Goal: Communication & Community: Answer question/provide support

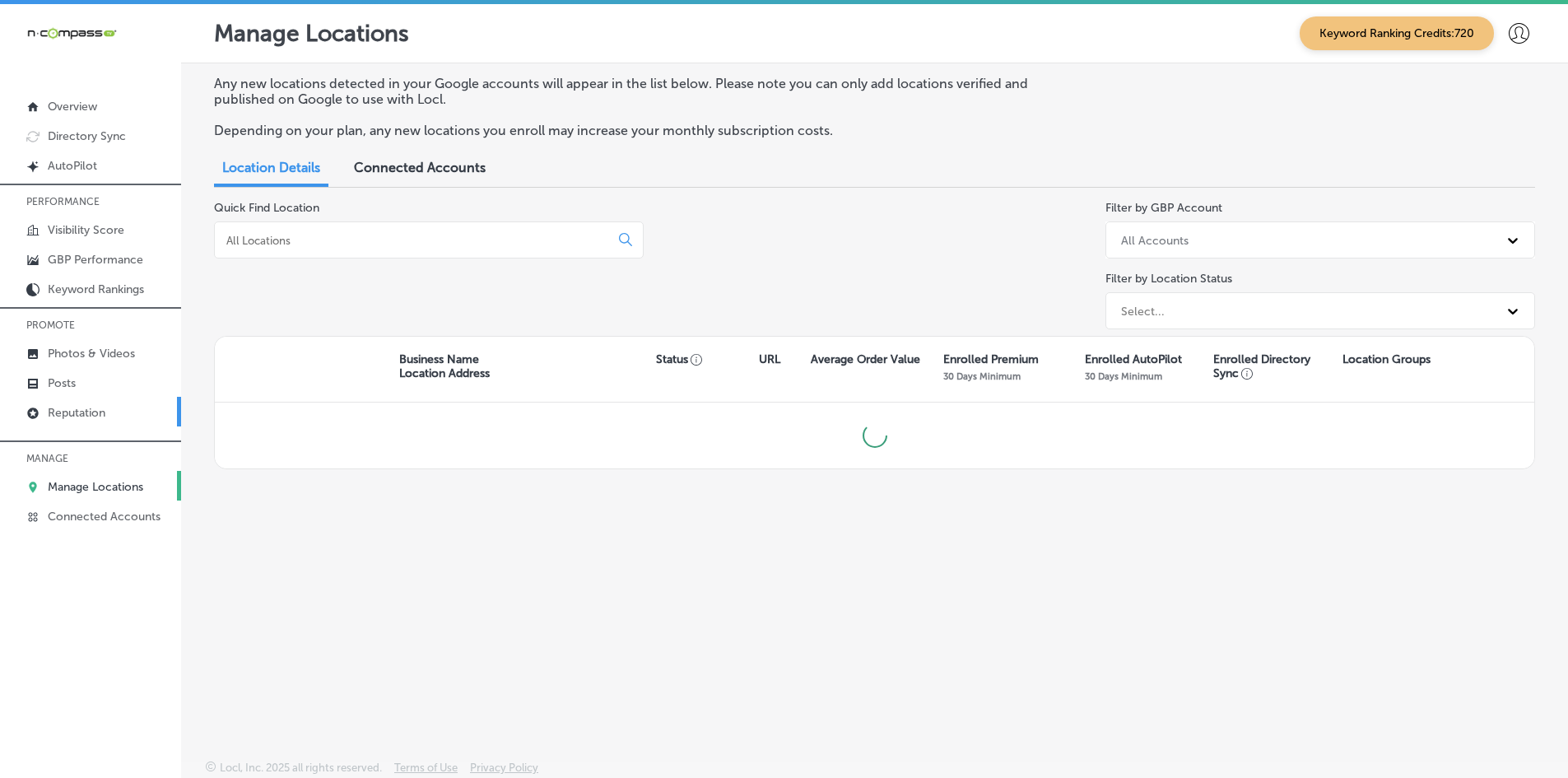
click at [97, 405] on link "Reputation" at bounding box center [90, 411] width 182 height 29
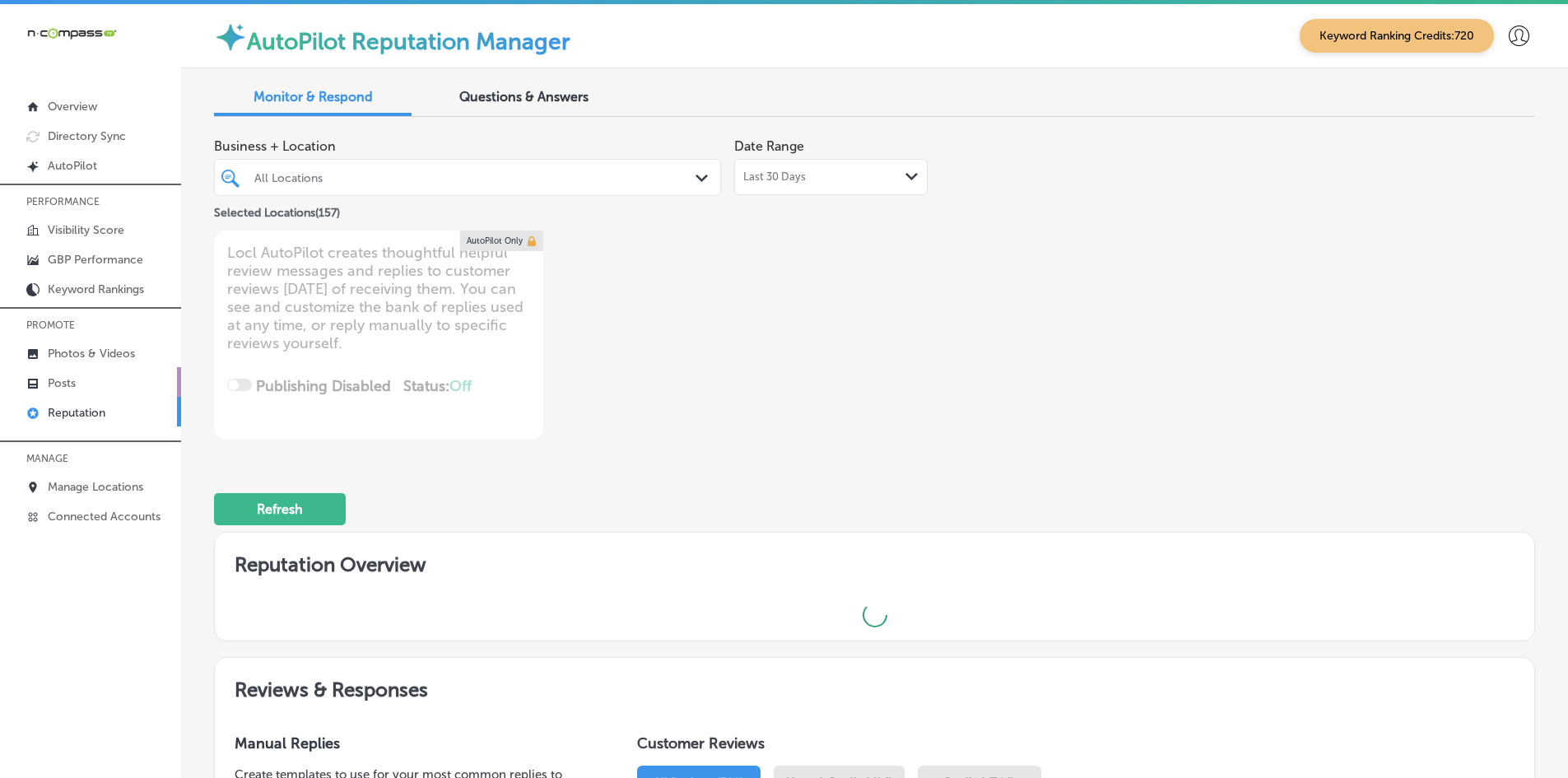
type textarea "x"
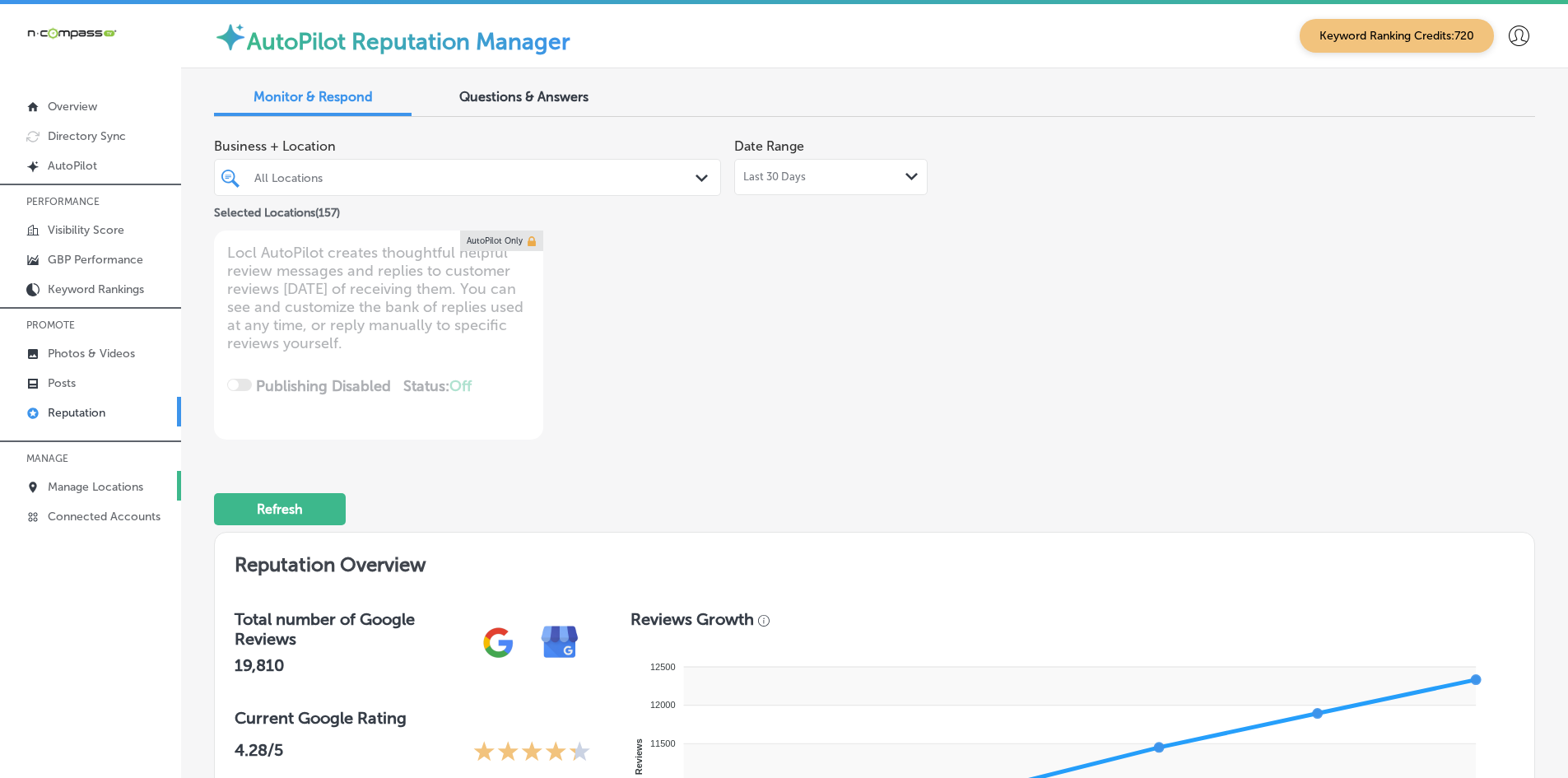
click at [124, 479] on link "Manage Locations" at bounding box center [90, 485] width 182 height 29
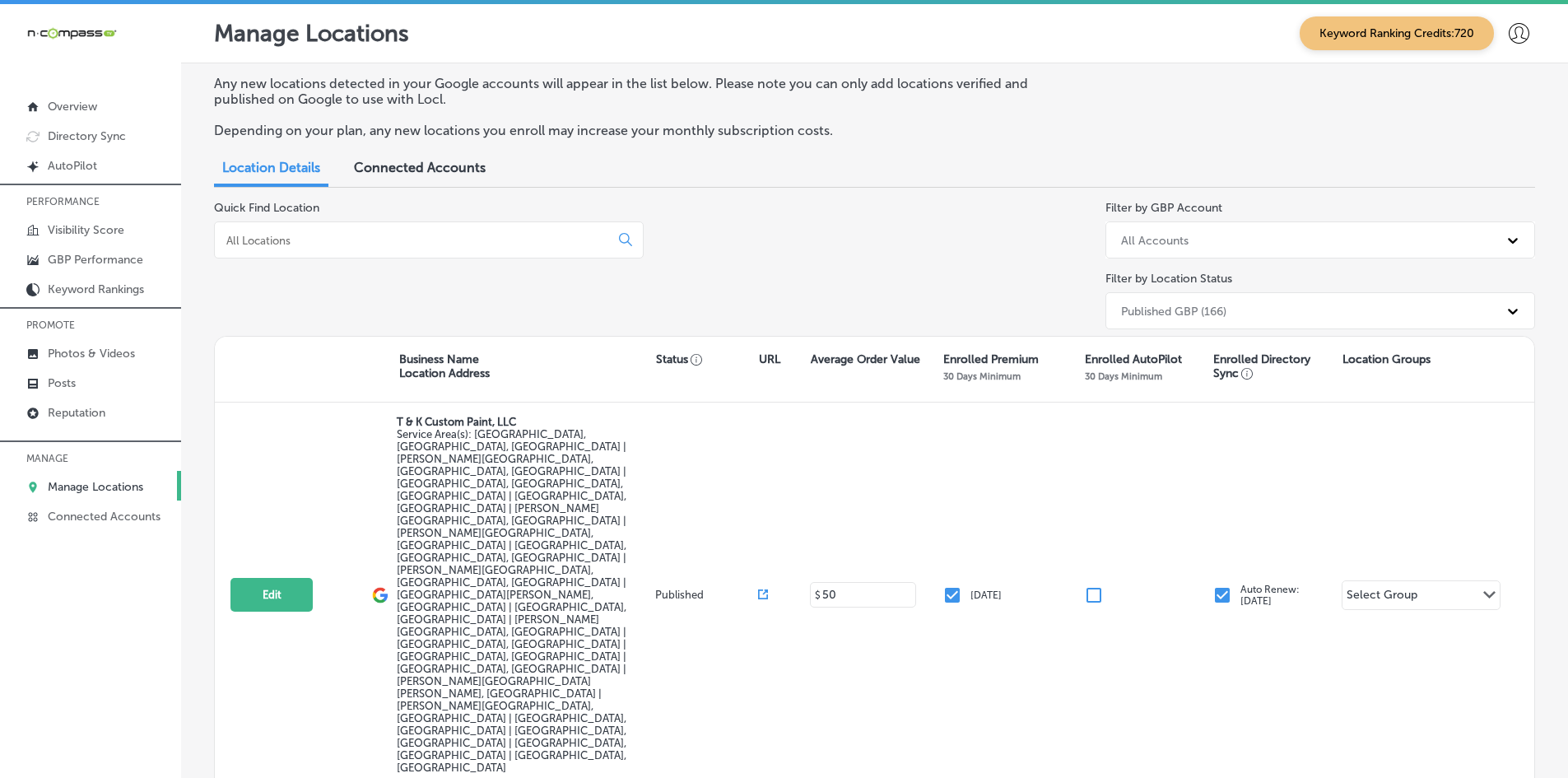
click at [349, 236] on input at bounding box center [415, 240] width 381 height 15
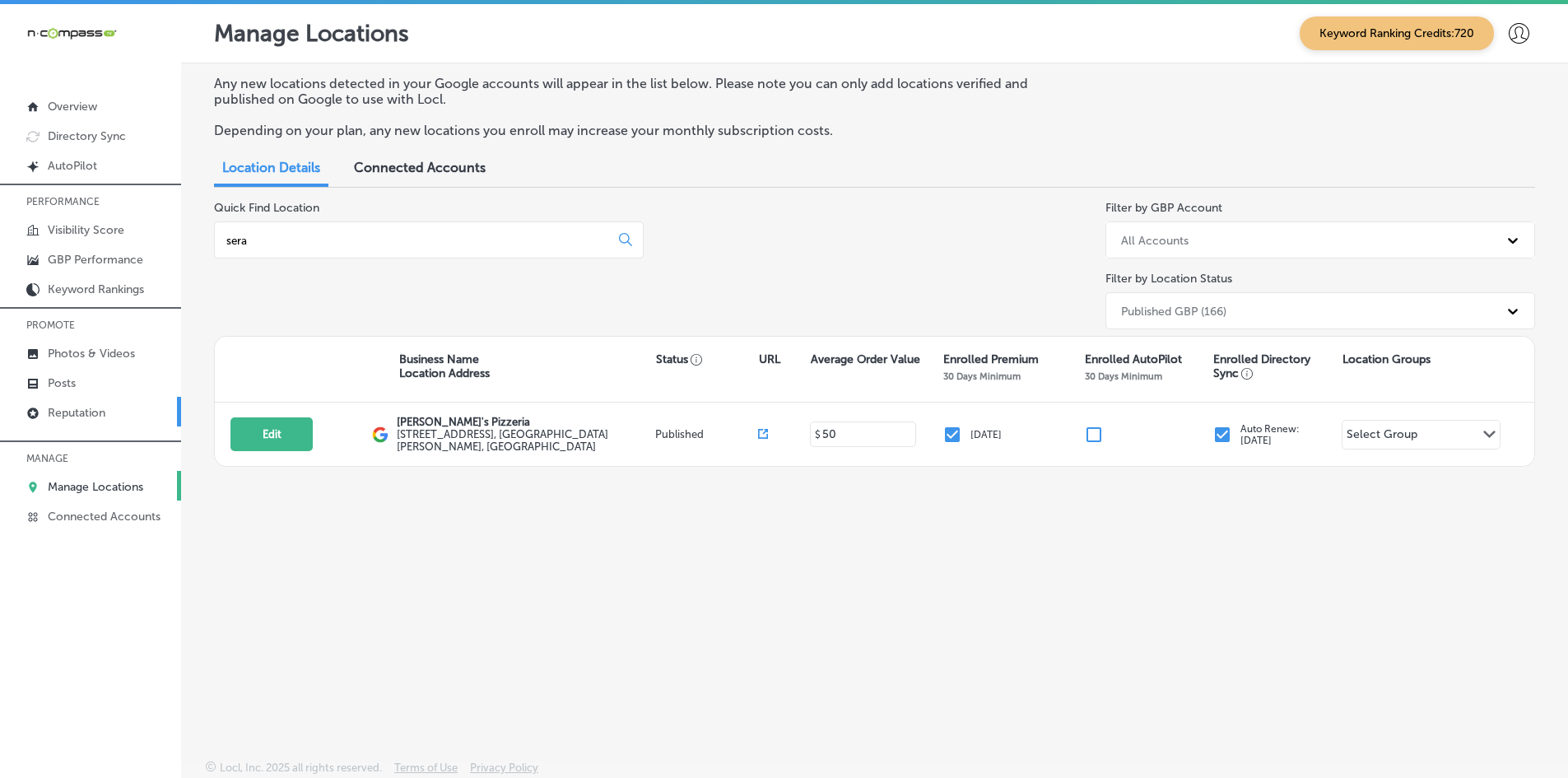
type input "sera"
click at [78, 418] on p "Reputation" at bounding box center [76, 412] width 57 height 14
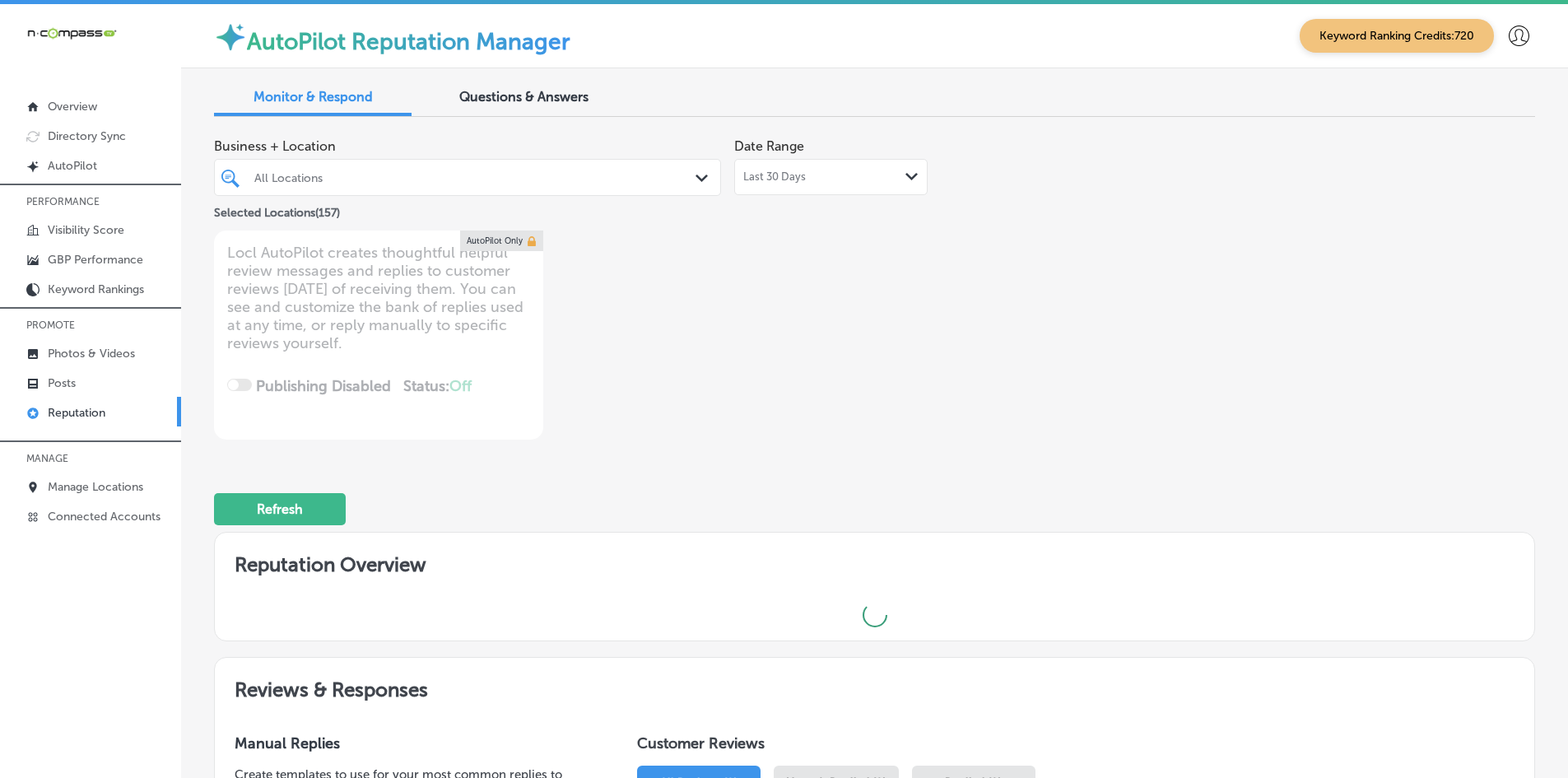
click at [292, 168] on div at bounding box center [446, 177] width 387 height 22
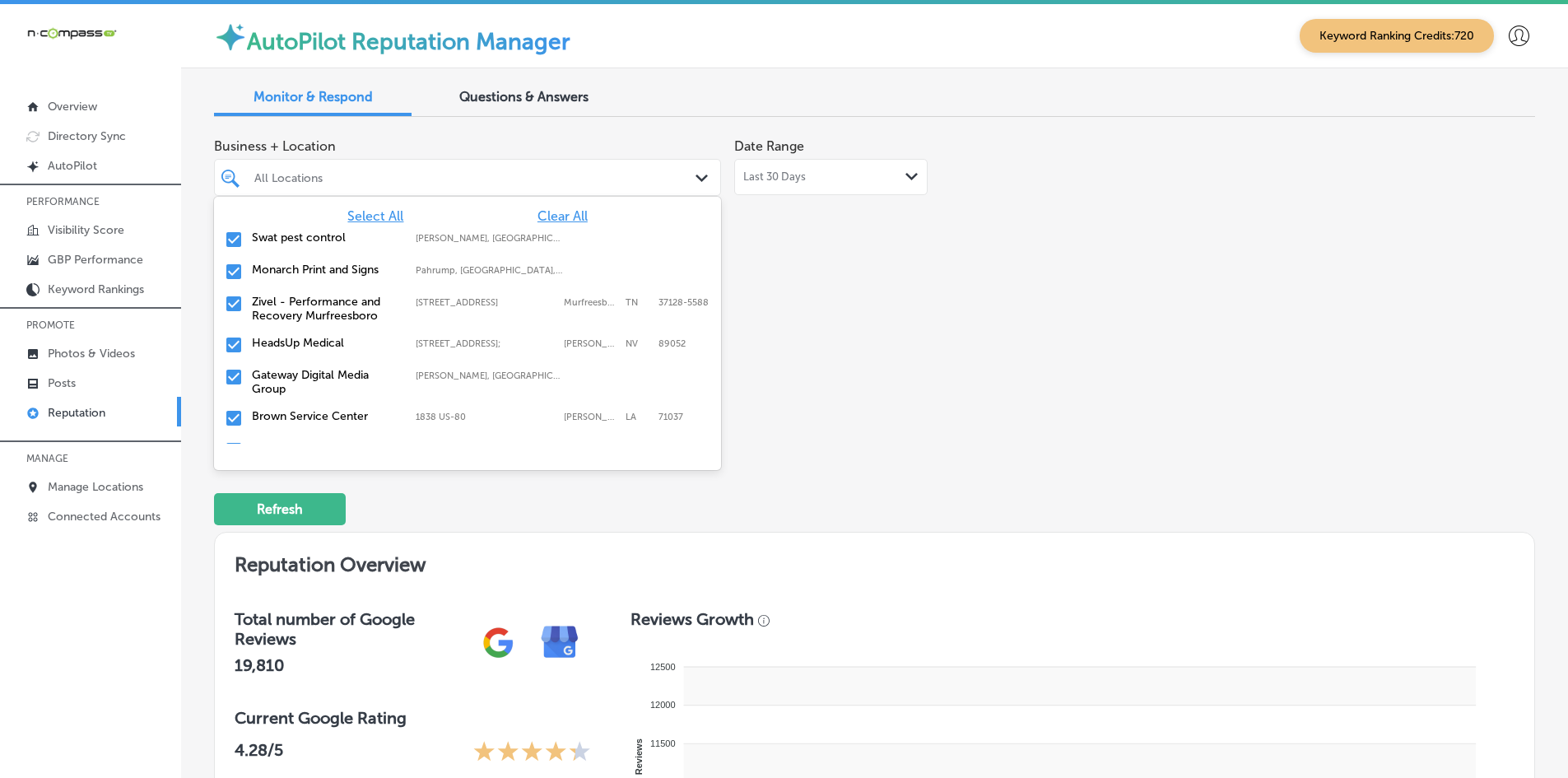
type textarea "x"
click at [574, 217] on span "Clear All" at bounding box center [562, 215] width 50 height 16
type input "se"
type textarea "x"
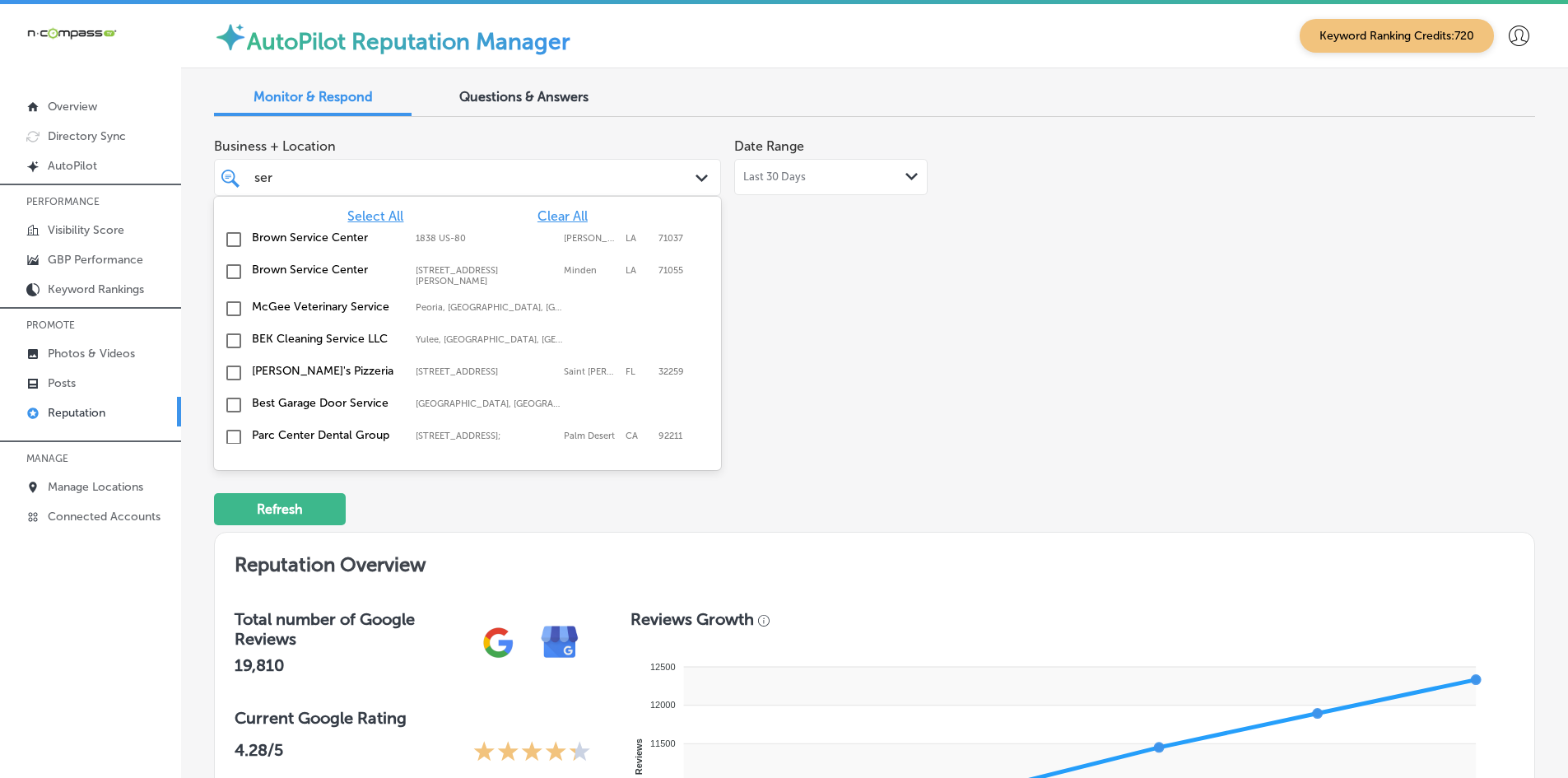
type input "sera"
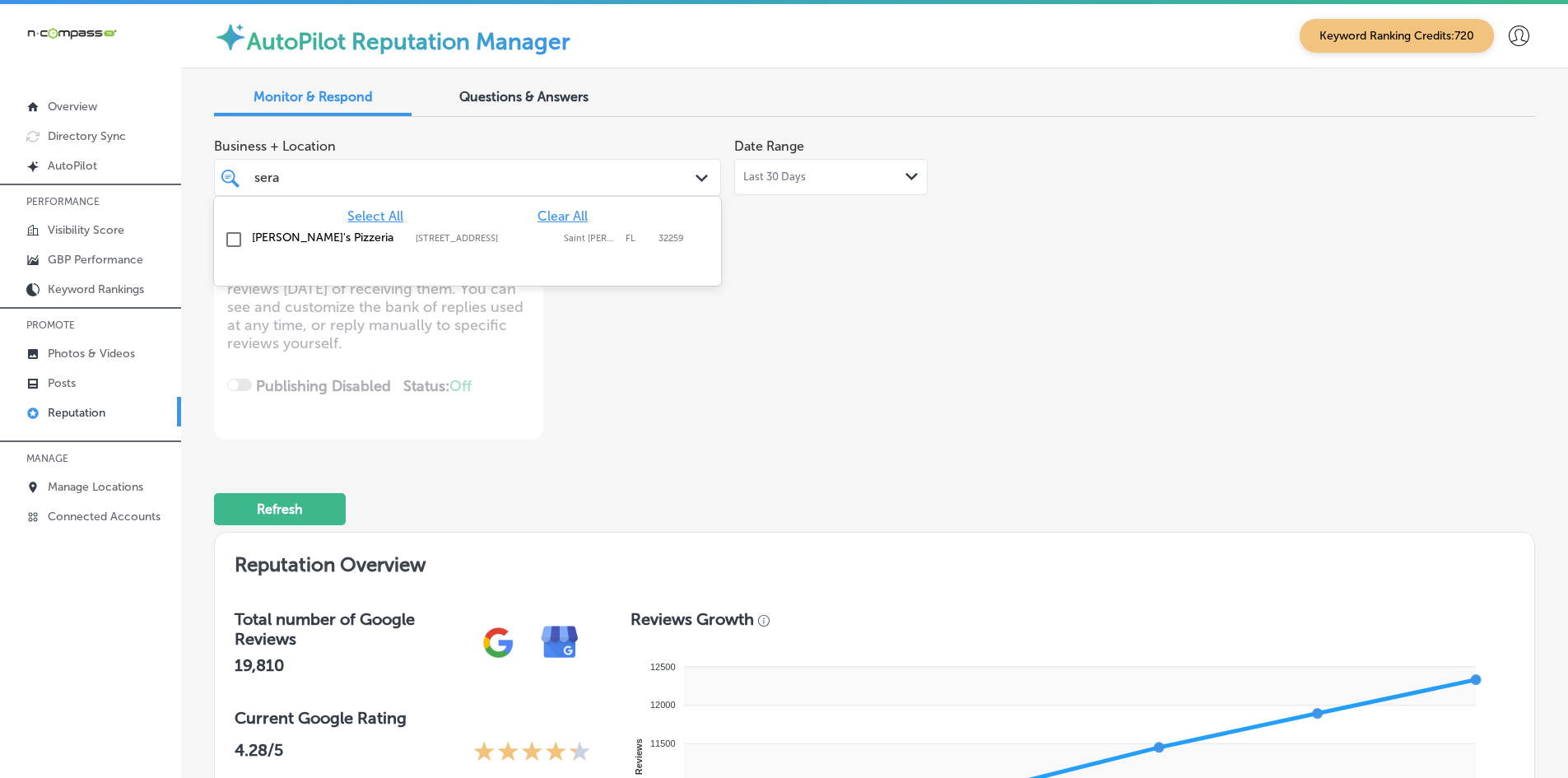
click at [339, 233] on label "[PERSON_NAME]'s Pizzeria" at bounding box center [326, 237] width 148 height 14
type textarea "x"
type input "livescan"
click at [376, 224] on div "Livescan Fingerprinting of [PERSON_NAME] LLC [STREET_ADDRESS][GEOGRAPHIC_DATA][…" at bounding box center [468, 244] width 507 height 41
type textarea "x"
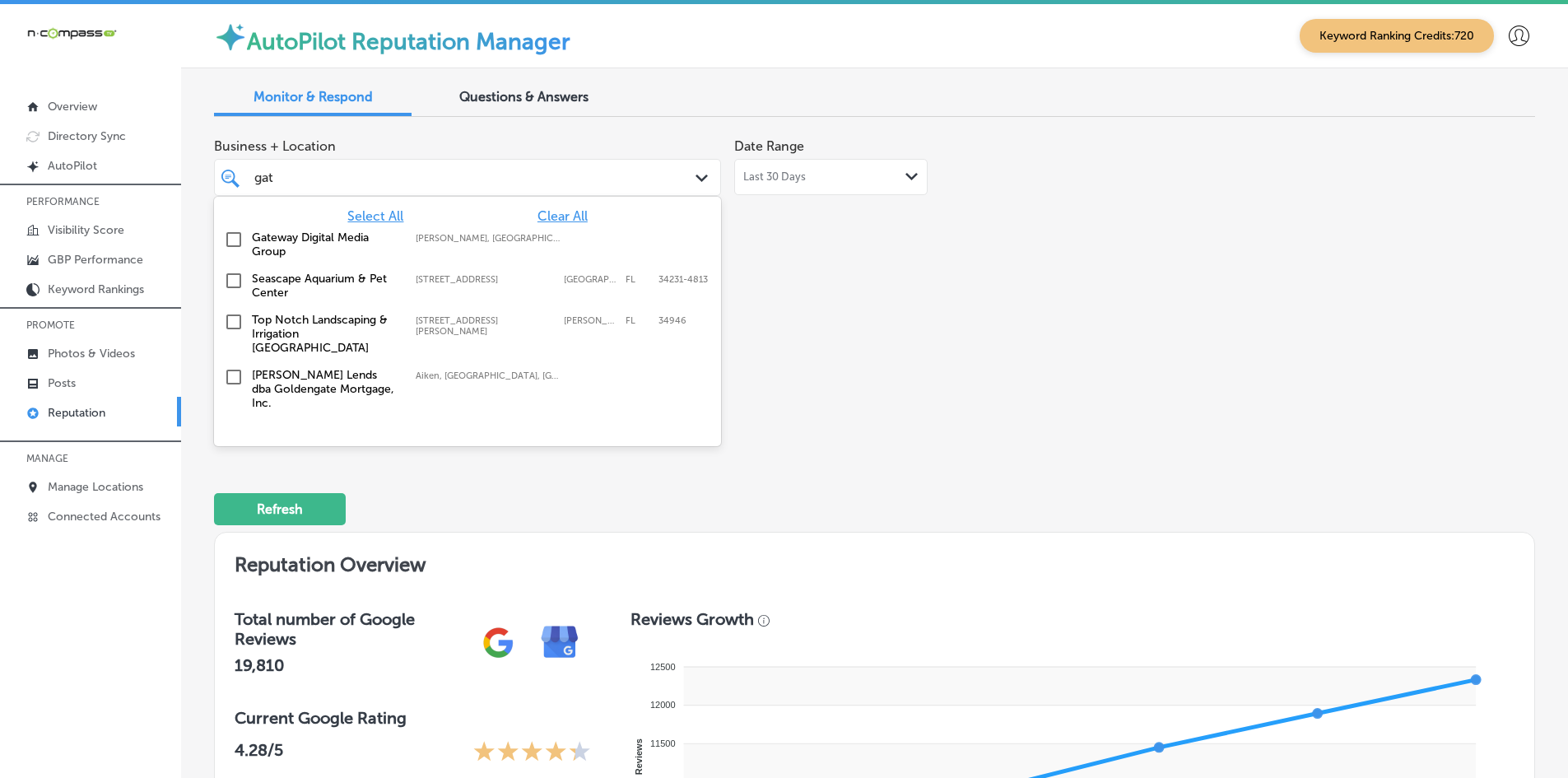
type input "gate"
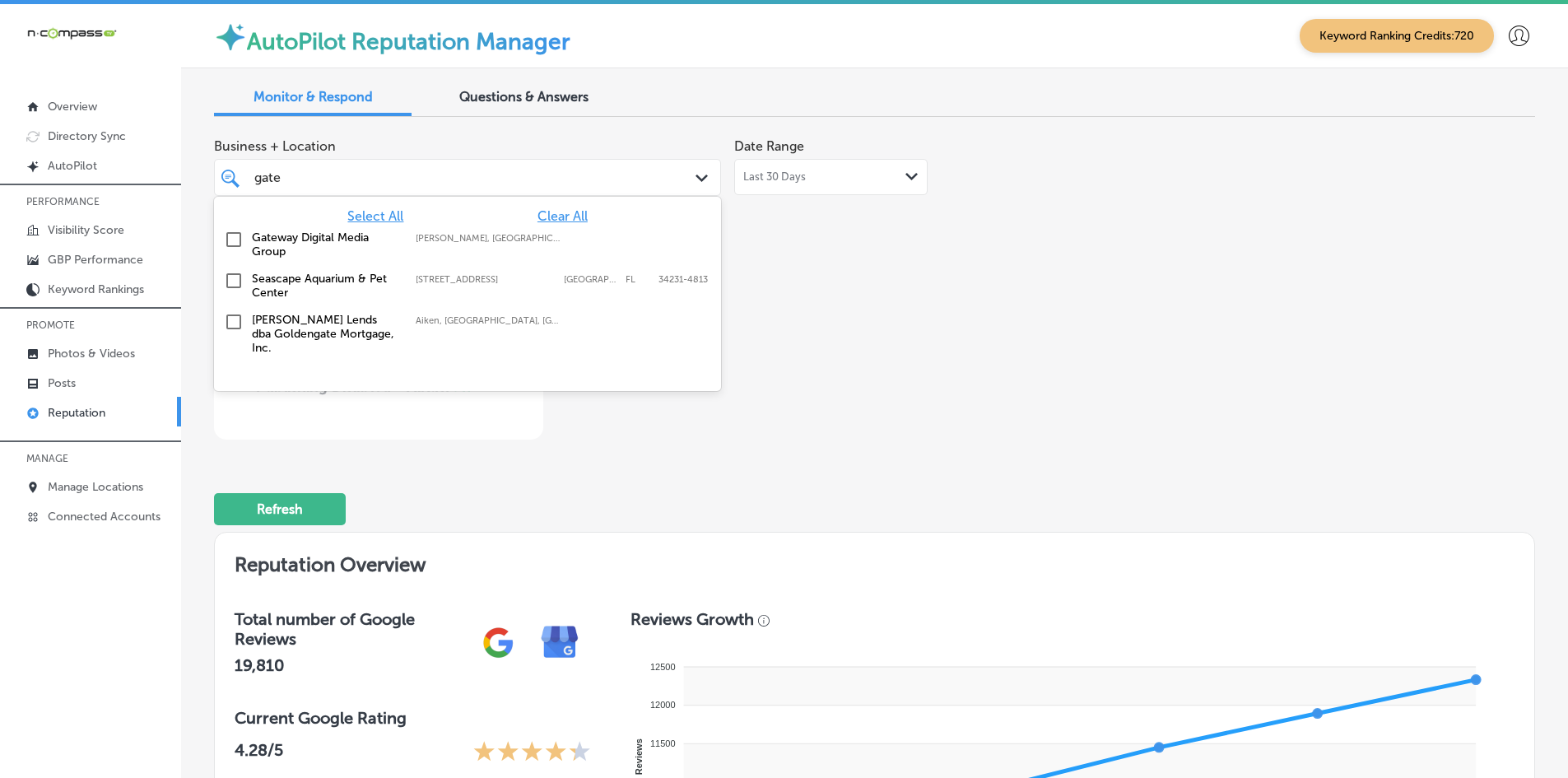
click at [307, 243] on label "Gateway Digital Media Group" at bounding box center [326, 244] width 148 height 28
type textarea "x"
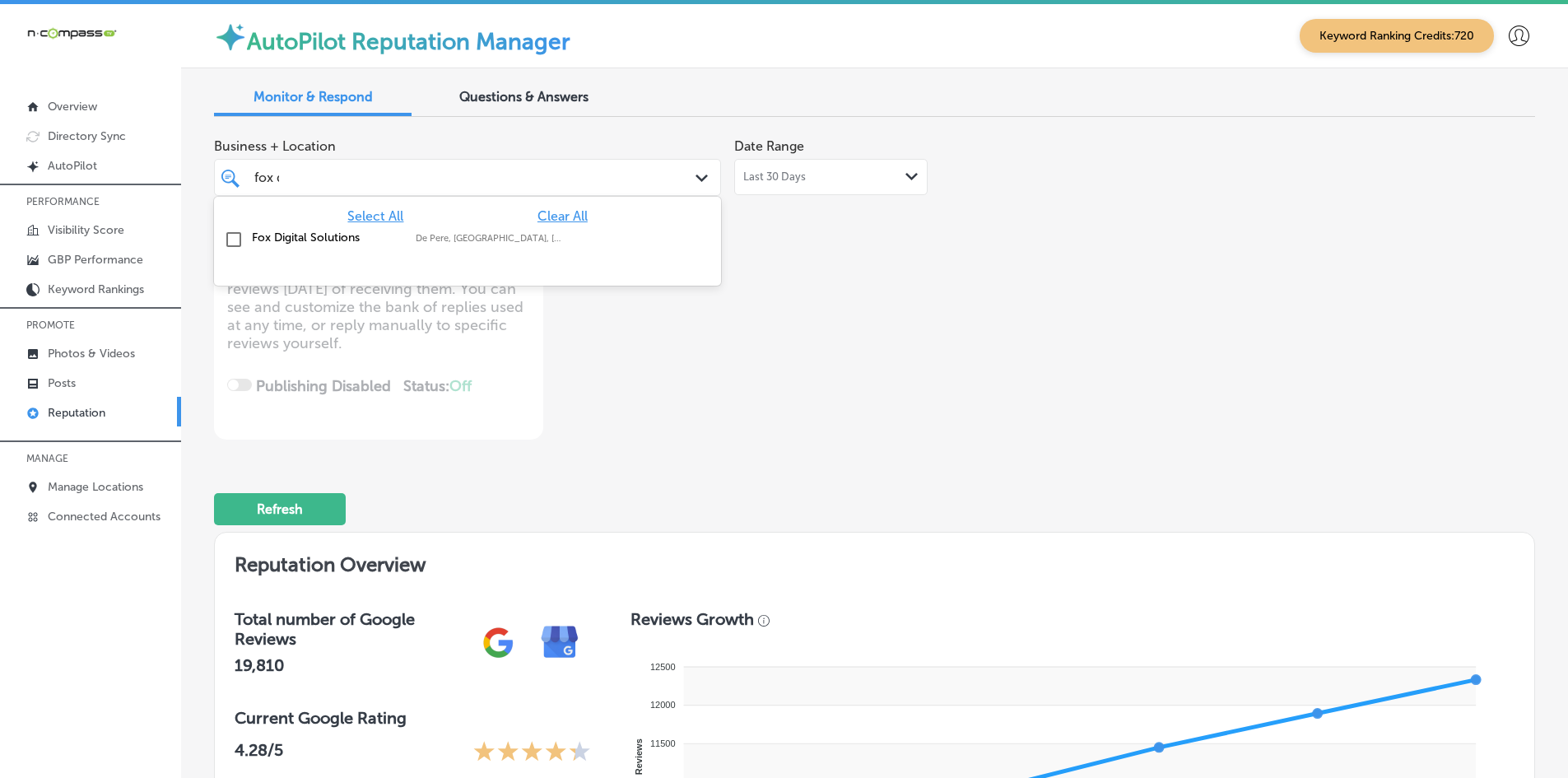
type input "fox di"
click at [307, 243] on label "Fox Digital Solutions" at bounding box center [326, 237] width 148 height 14
type textarea "x"
type input "[GEOGRAPHIC_DATA]"
click at [310, 243] on label "North American Outfitters" at bounding box center [326, 237] width 148 height 14
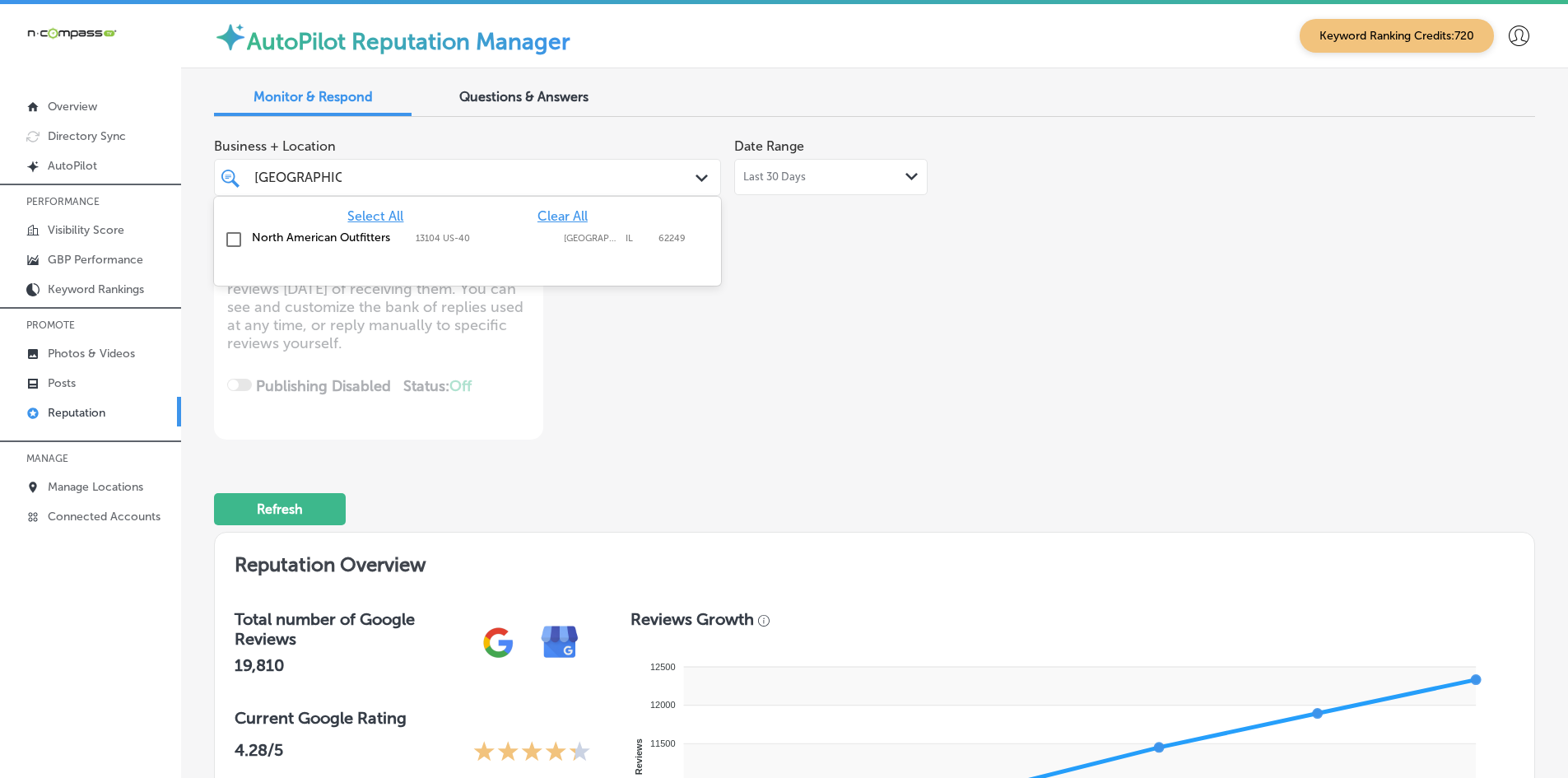
type textarea "x"
type input "esmeral"
click at [312, 243] on label "[PERSON_NAME] RDHAP" at bounding box center [326, 237] width 148 height 14
type textarea "x"
type input "esmeral"
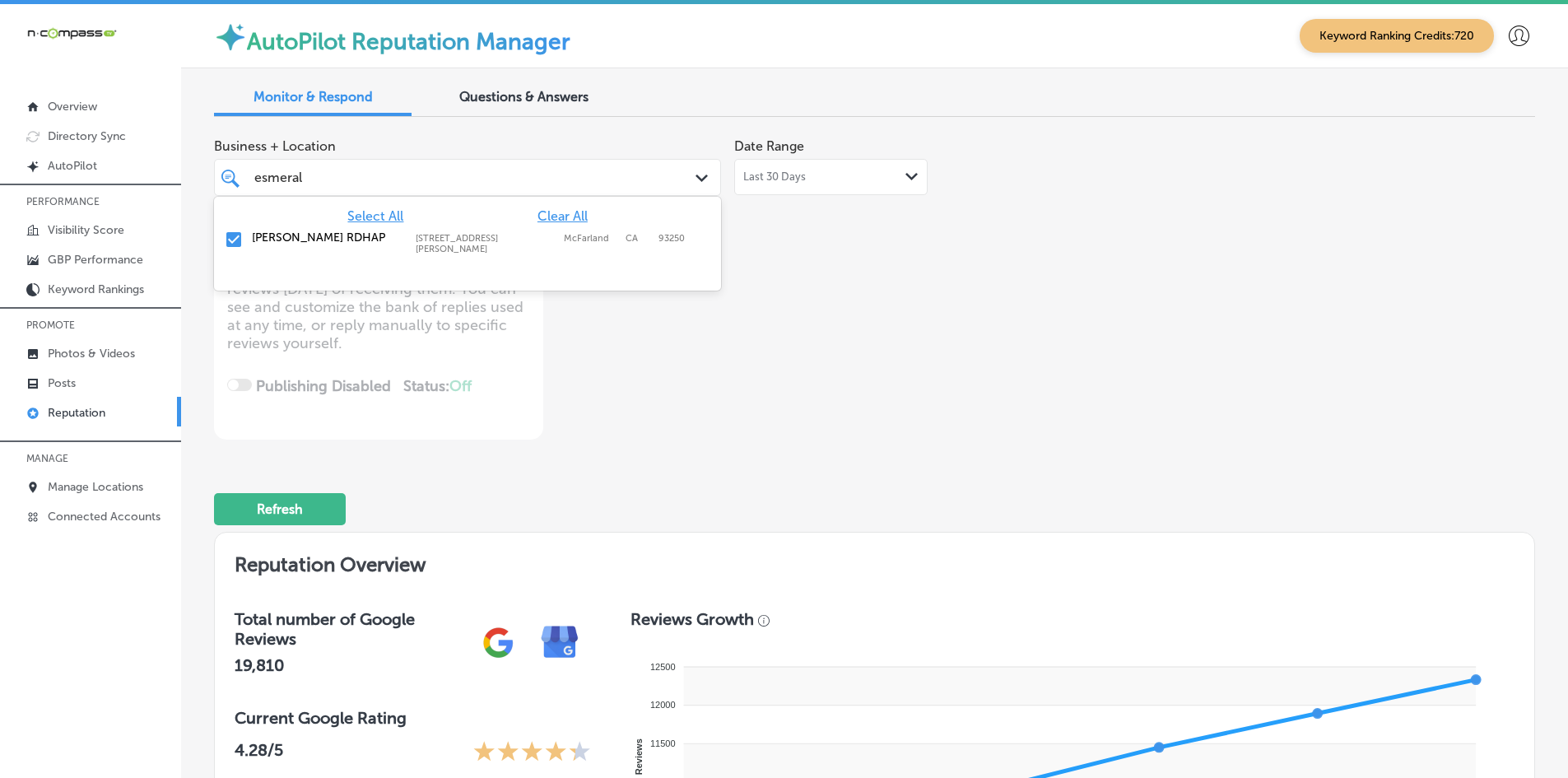
click at [880, 435] on div "Business + Location option [STREET_ADDRESS][PERSON_NAME]. option [STREET_ADDRES…" at bounding box center [610, 285] width 793 height 309
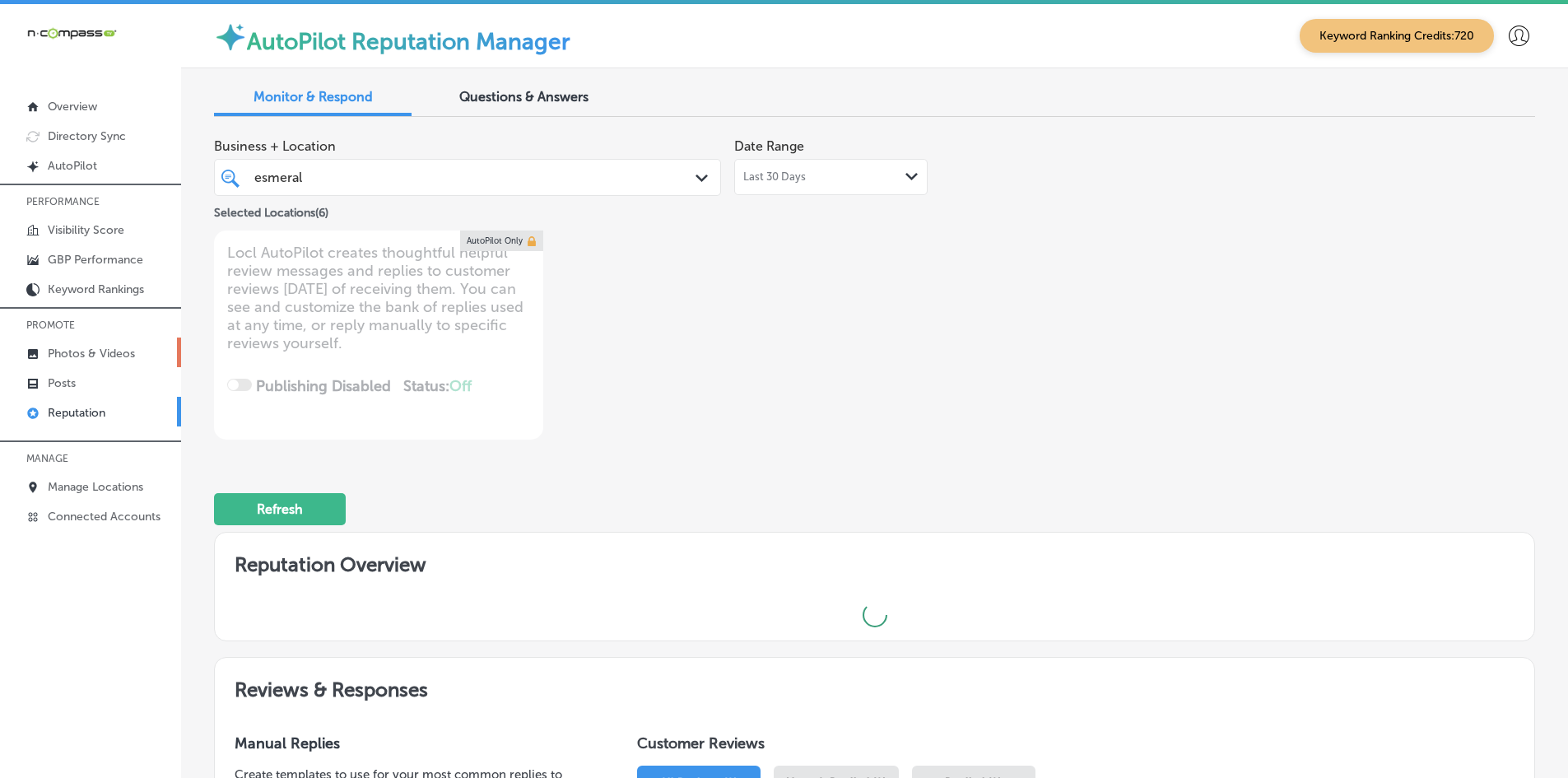
type textarea "x"
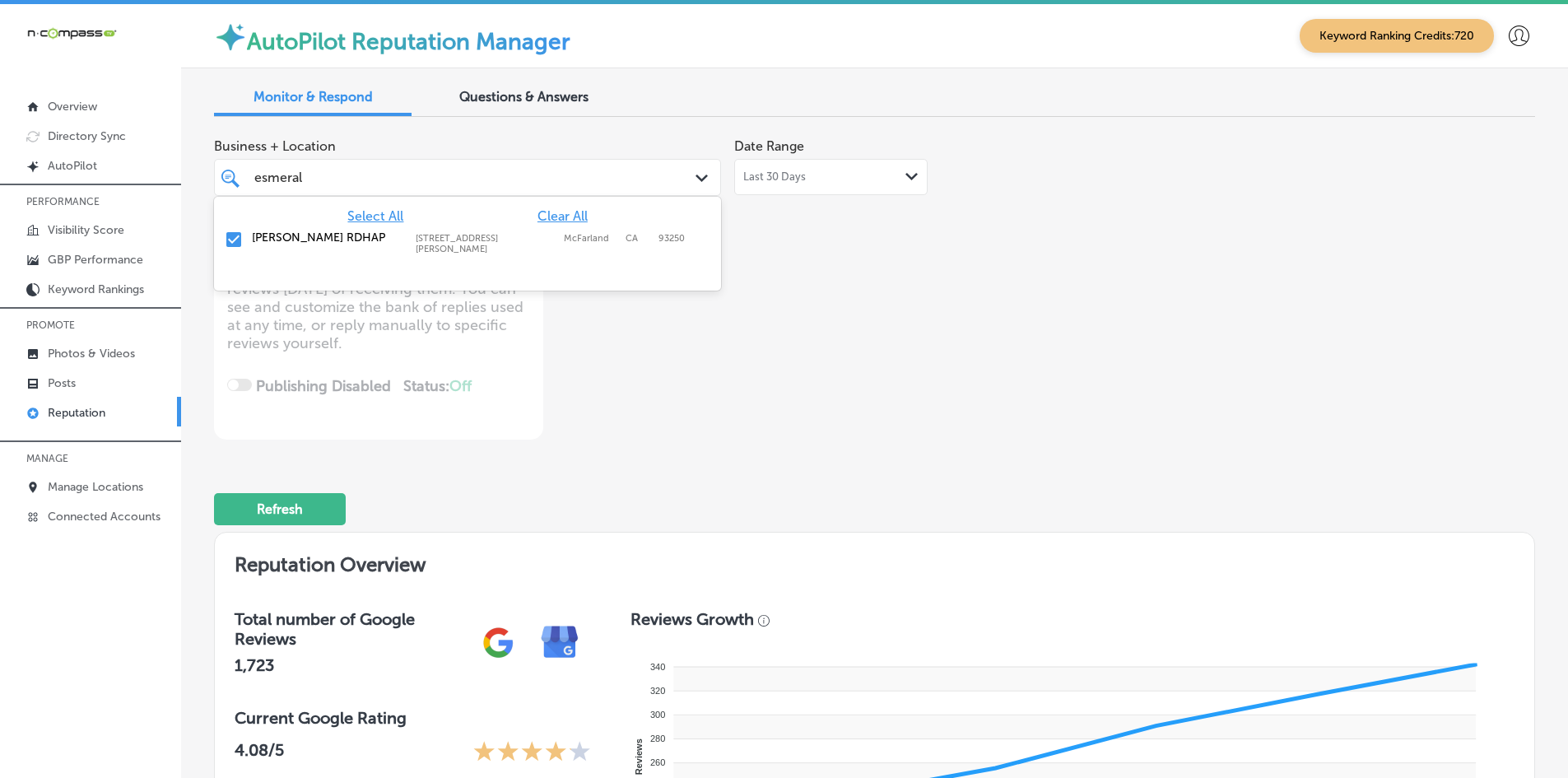
click at [317, 166] on div "[PERSON_NAME]" at bounding box center [446, 177] width 387 height 22
type input "[PERSON_NAME]"
click at [290, 242] on label "[PERSON_NAME], MD" at bounding box center [326, 237] width 148 height 14
type textarea "x"
type input "[PERSON_NAME]"
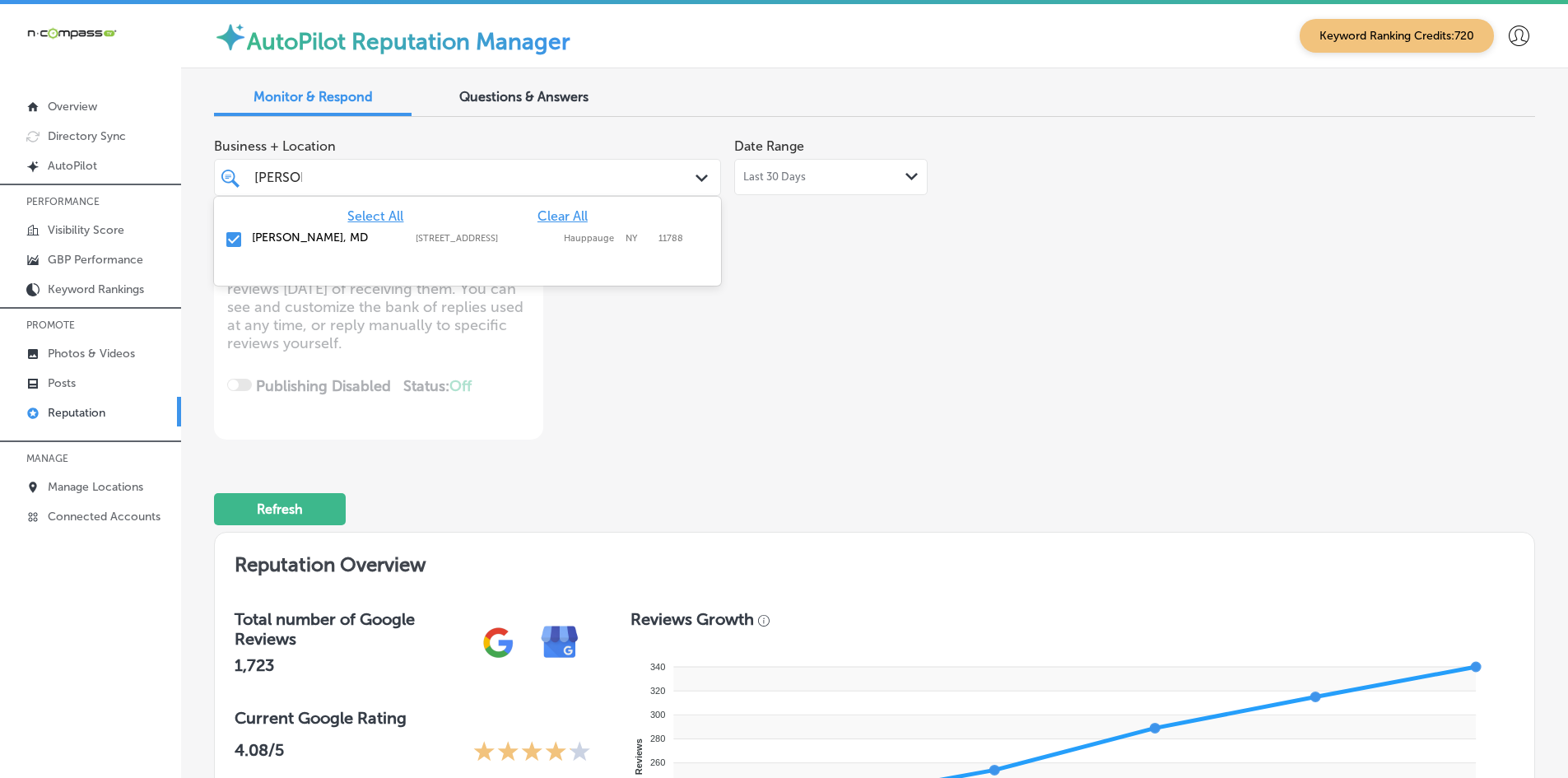
click at [1102, 472] on div "Refresh" at bounding box center [875, 503] width 1321 height 86
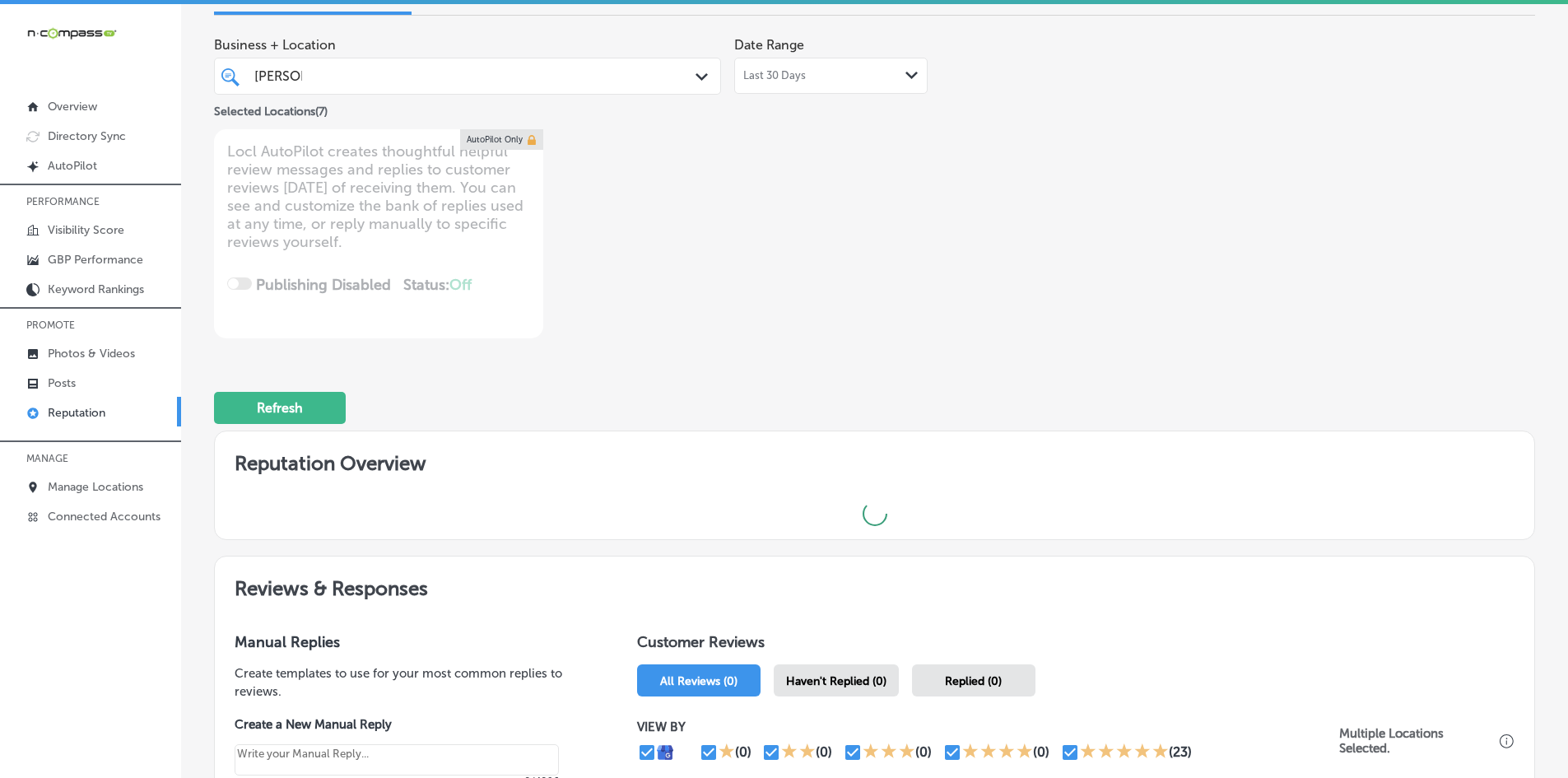
scroll to position [369, 0]
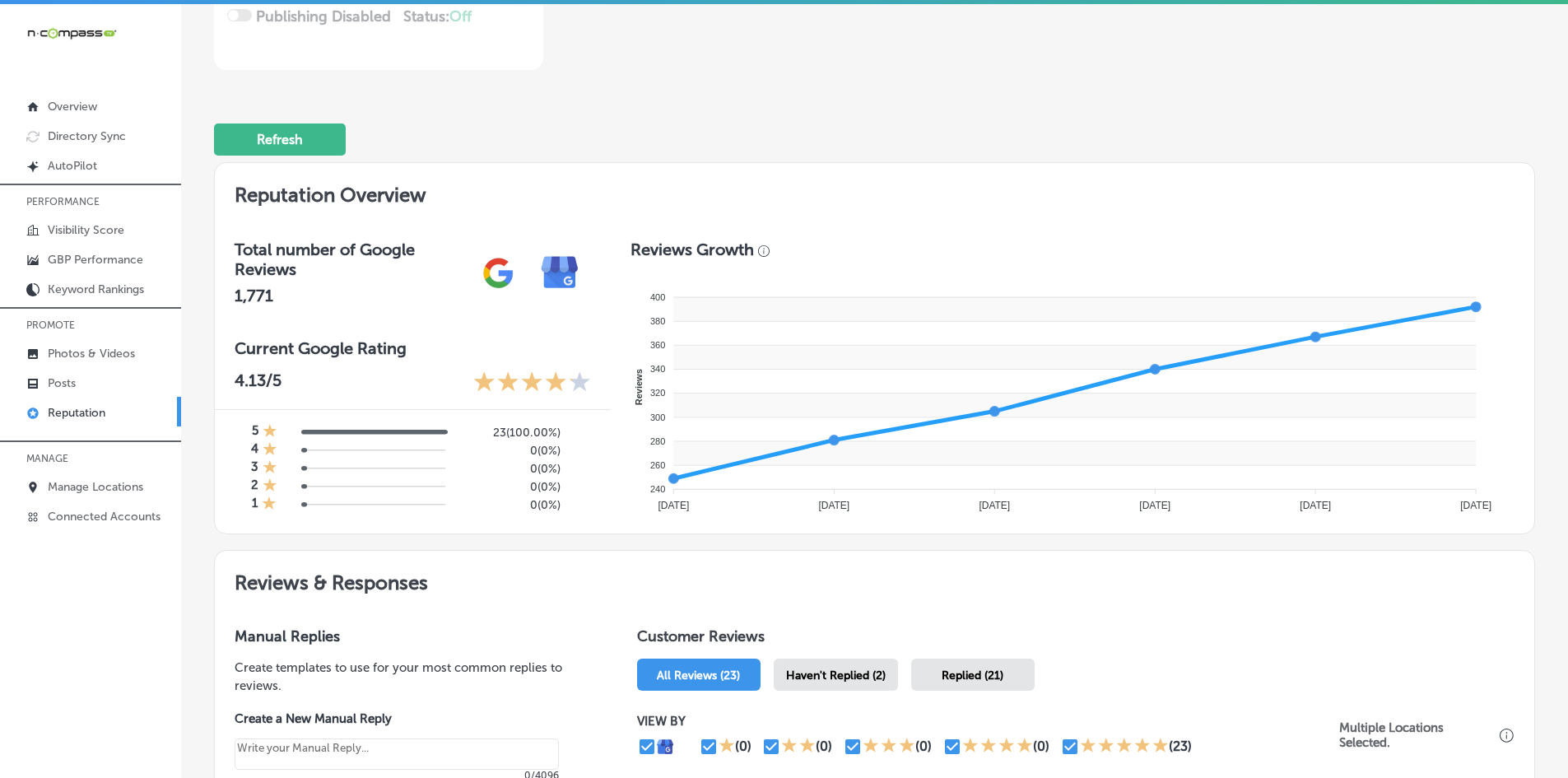
click at [846, 479] on span "Haven't Replied (2)" at bounding box center [836, 675] width 99 height 14
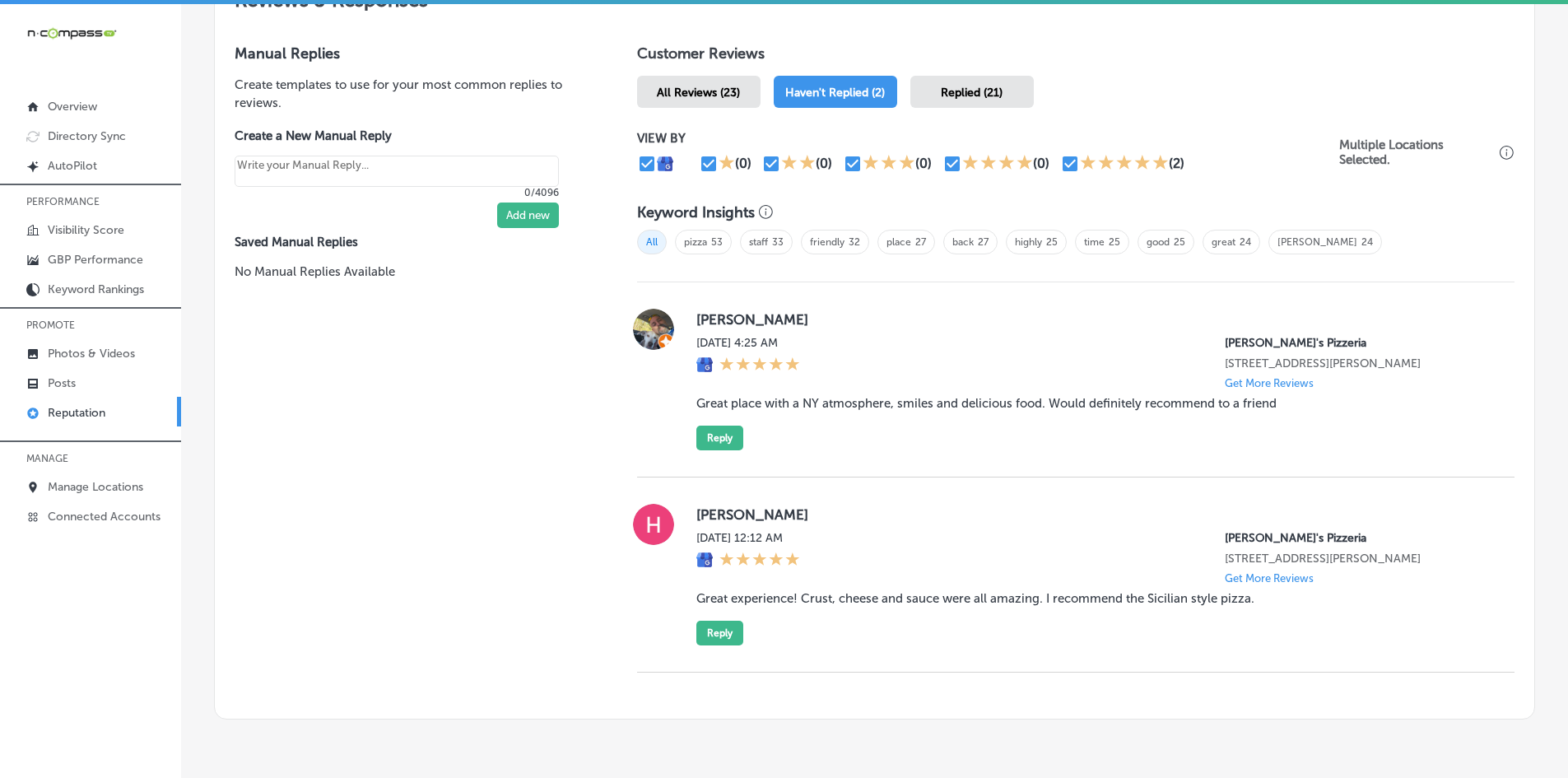
scroll to position [981, 0]
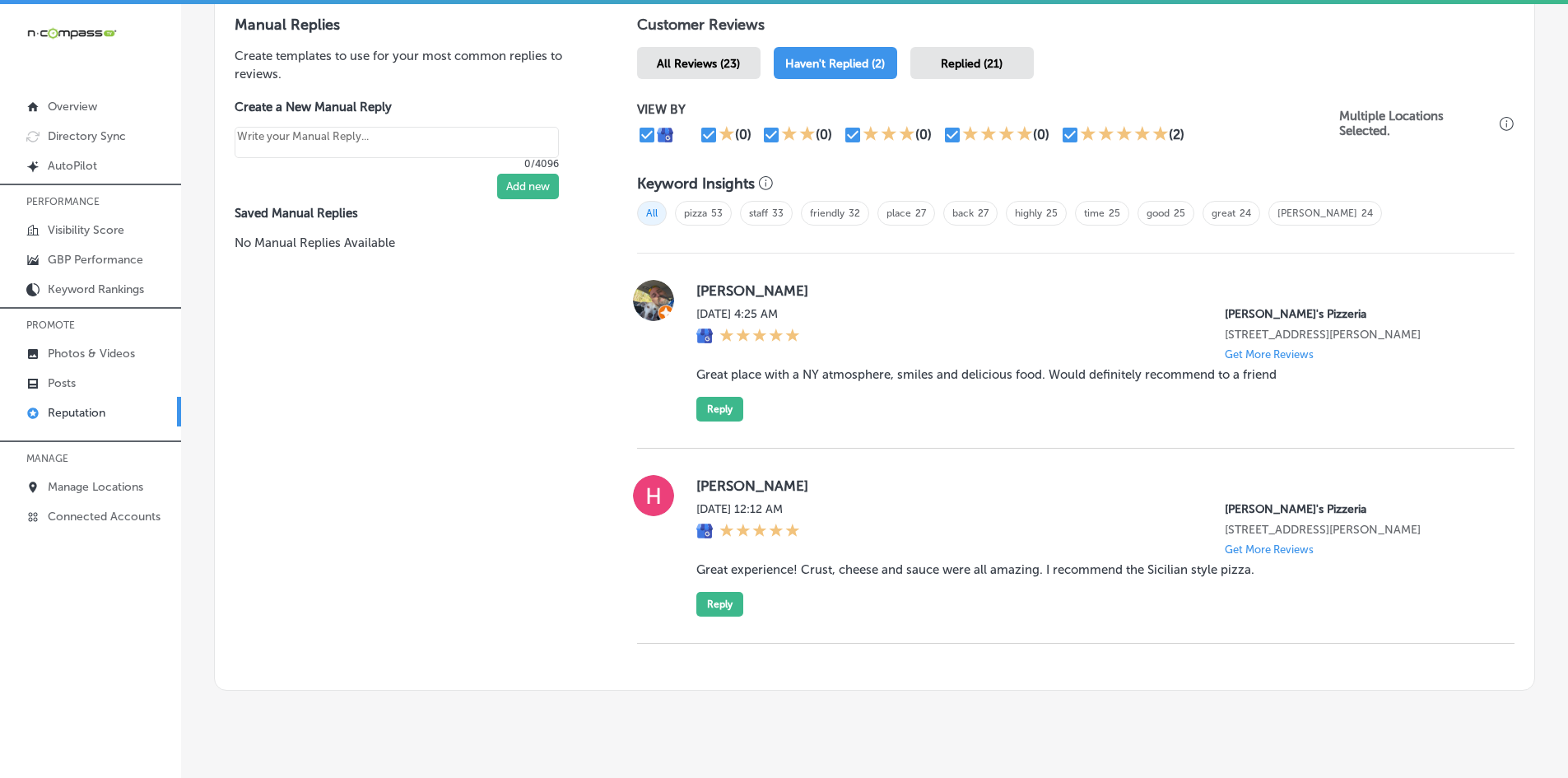
click at [981, 479] on blockquote "Great experience! Crust, cheese and sauce were all amazing. I recommend the Sic…" at bounding box center [1092, 569] width 792 height 15
copy blockquote "Great experience! Crust, cheese and sauce were all amazing. I recommend the Sic…"
click at [478, 479] on div "Manual Replies Create templates to use for your most common replies to reviews.…" at bounding box center [410, 342] width 389 height 694
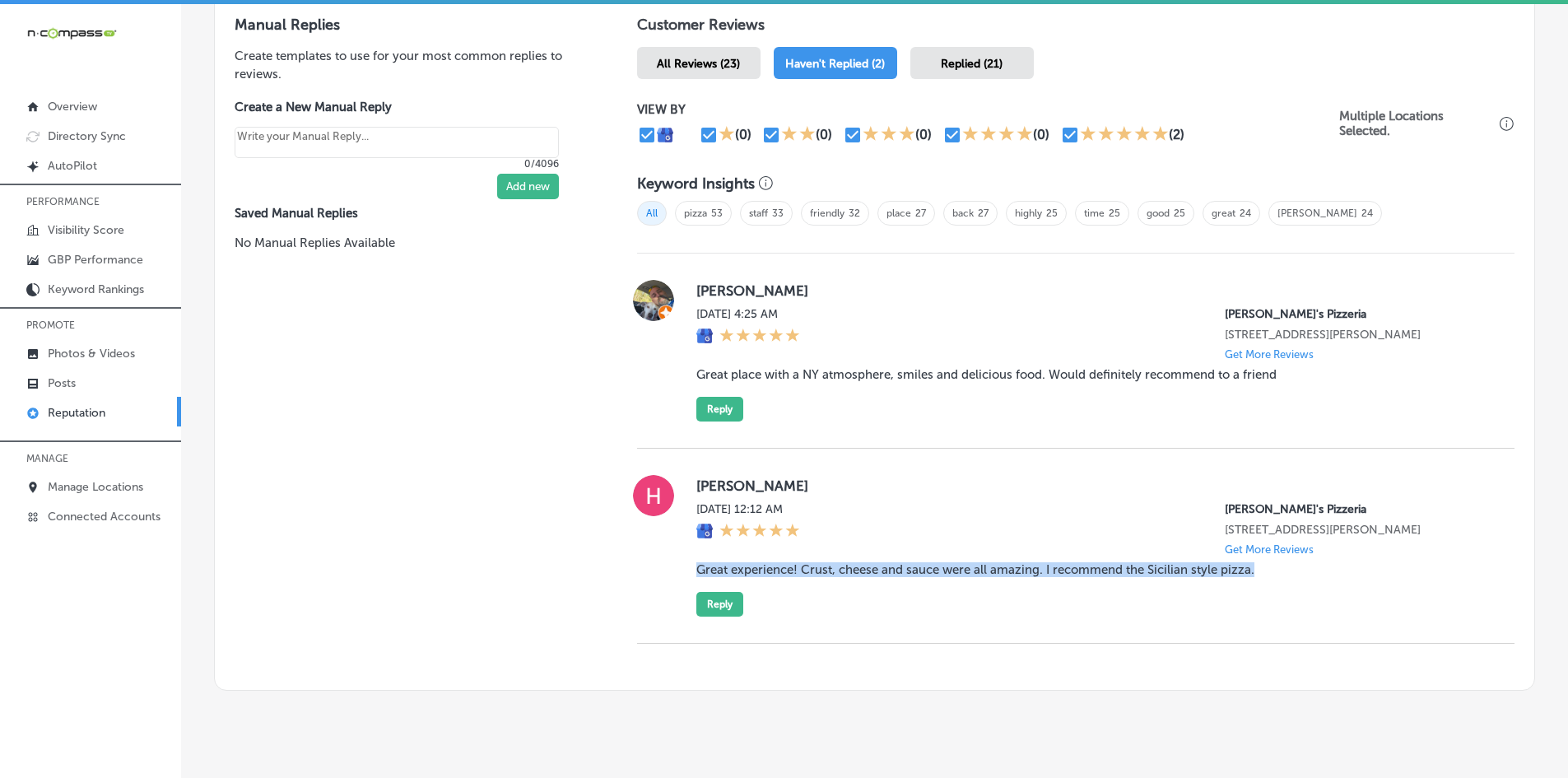
drag, startPoint x: 696, startPoint y: 573, endPoint x: 1286, endPoint y: 571, distance: 590.0
click at [1143, 479] on blockquote "Great experience! Crust, cheese and sauce were all amazing. I recommend the Sic…" at bounding box center [1092, 569] width 792 height 15
click at [492, 479] on div "Manual Replies Create templates to use for your most common replies to reviews.…" at bounding box center [410, 342] width 389 height 694
click at [529, 449] on div "Manual Replies Create templates to use for your most common replies to reviews.…" at bounding box center [410, 342] width 389 height 694
drag, startPoint x: 687, startPoint y: 484, endPoint x: 1260, endPoint y: 569, distance: 579.3
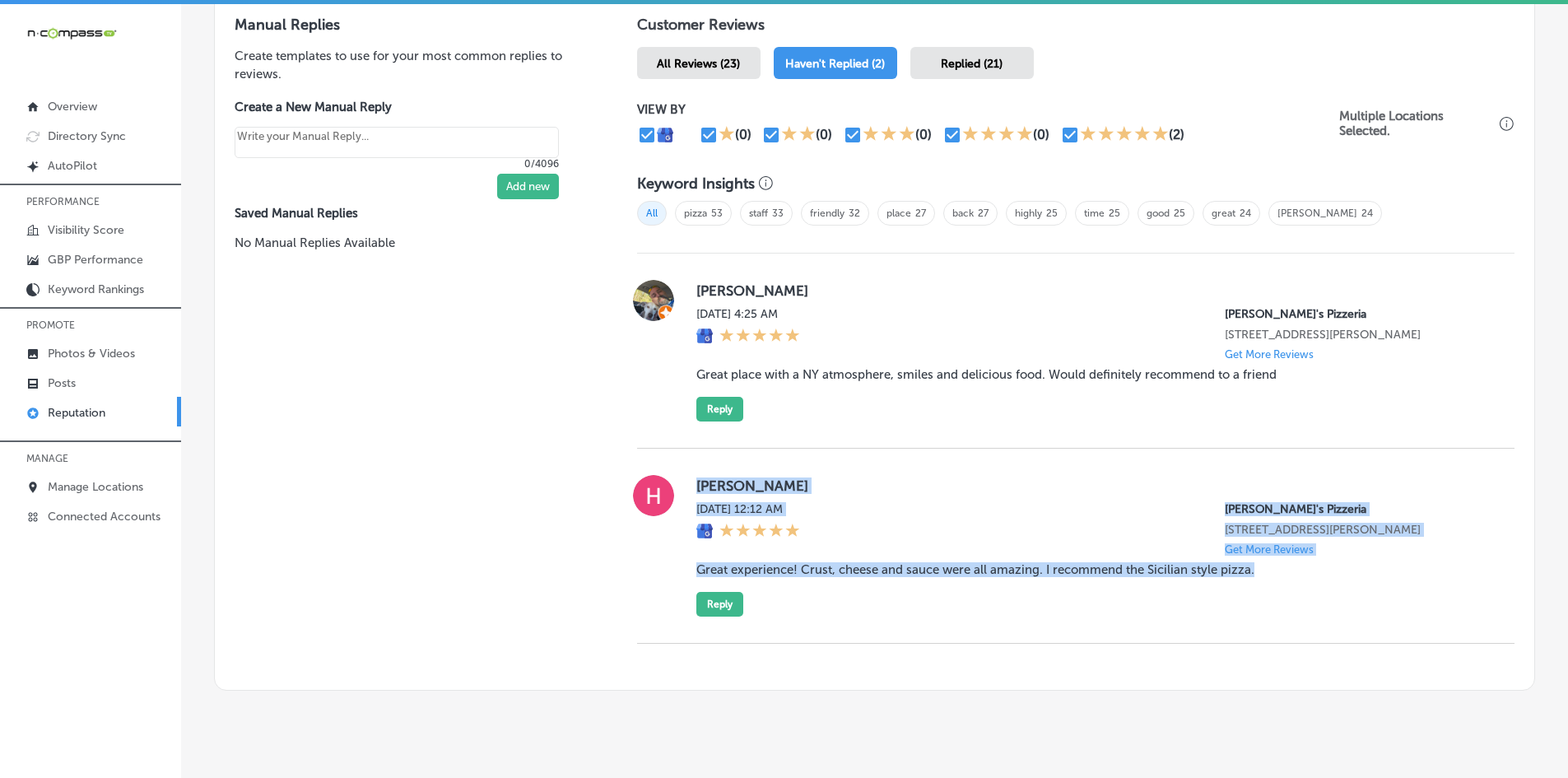
click at [1143, 479] on div "[PERSON_NAME][DATE] 12:12 AM [PERSON_NAME]'s Pizzeria [STREET_ADDRESS][PERSON_N…" at bounding box center [1075, 545] width 877 height 141
copy div "[PERSON_NAME][DATE] 12:12 AM [PERSON_NAME]'s Pizzeria [STREET_ADDRESS][PERSON_N…"
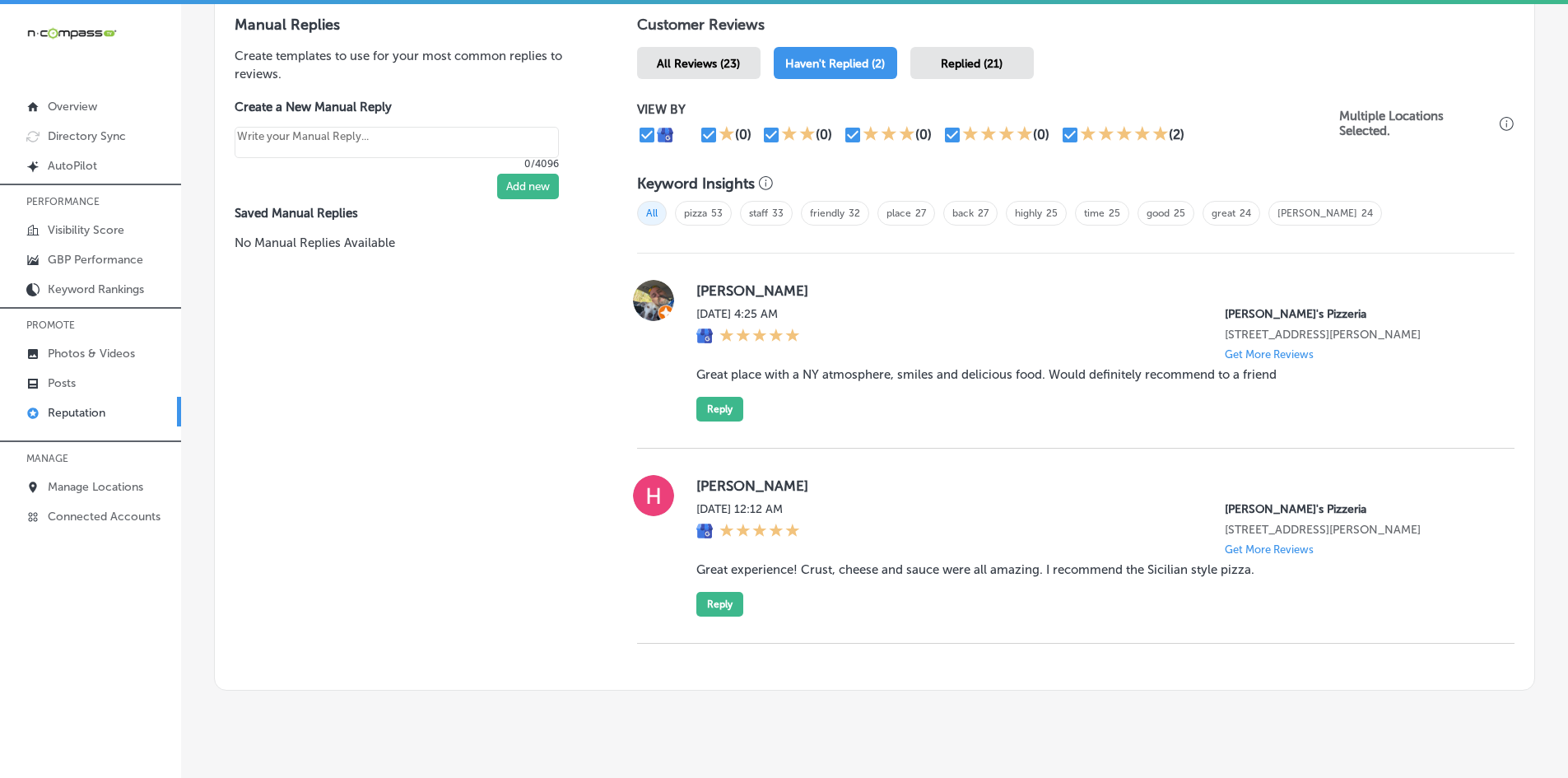
click at [509, 479] on div "Manual Replies Create templates to use for your most common replies to reviews.…" at bounding box center [410, 342] width 389 height 694
click at [721, 479] on button "Reply" at bounding box center [719, 604] width 47 height 25
type textarea "x"
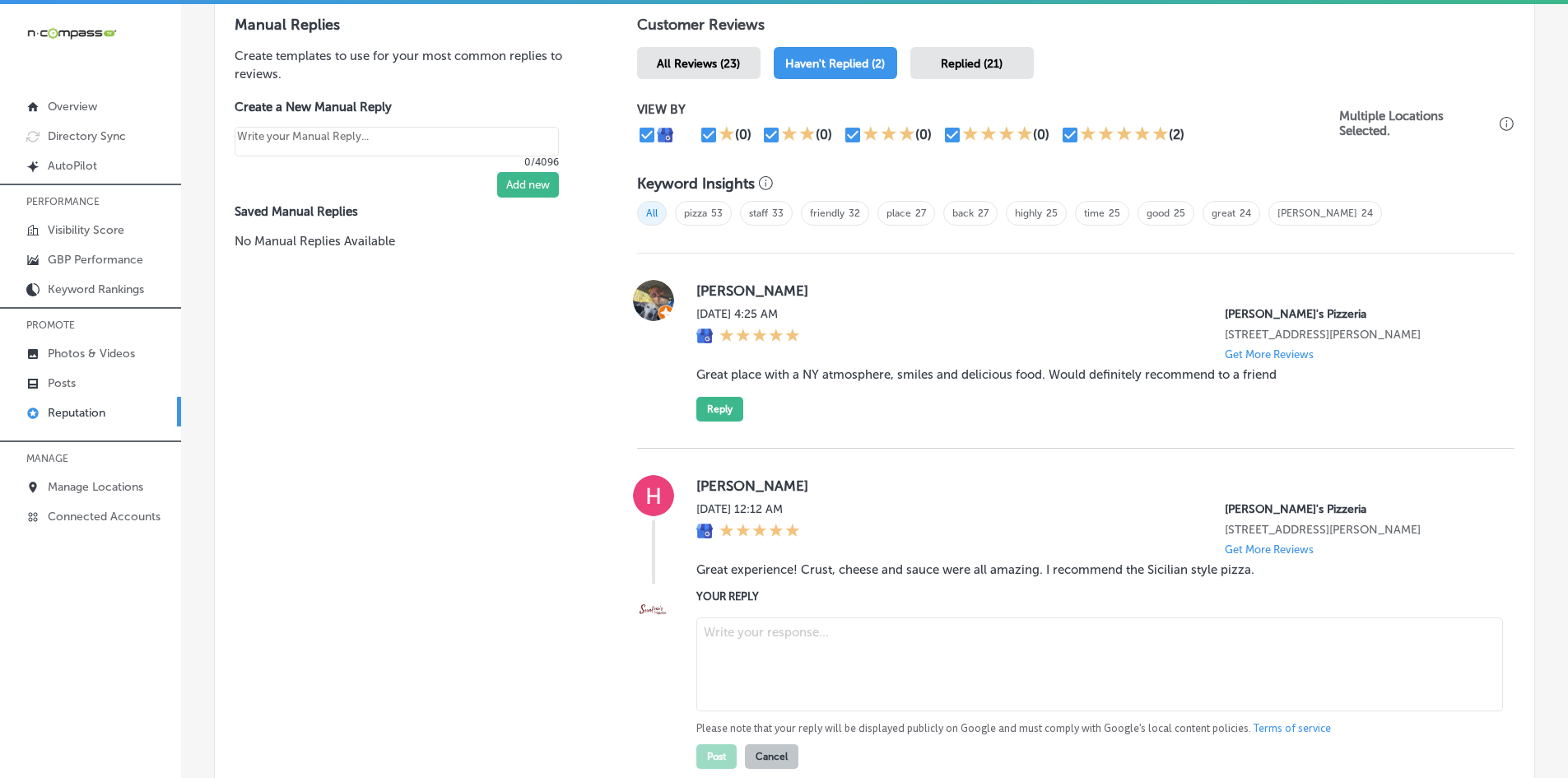
click at [797, 479] on textarea at bounding box center [1099, 664] width 806 height 94
paste textarea "Thank you for the great review, [PERSON_NAME]! We’re so happy to hear you had a…"
type textarea "Thank you for the great review, [PERSON_NAME]! We’re so happy to hear you had a…"
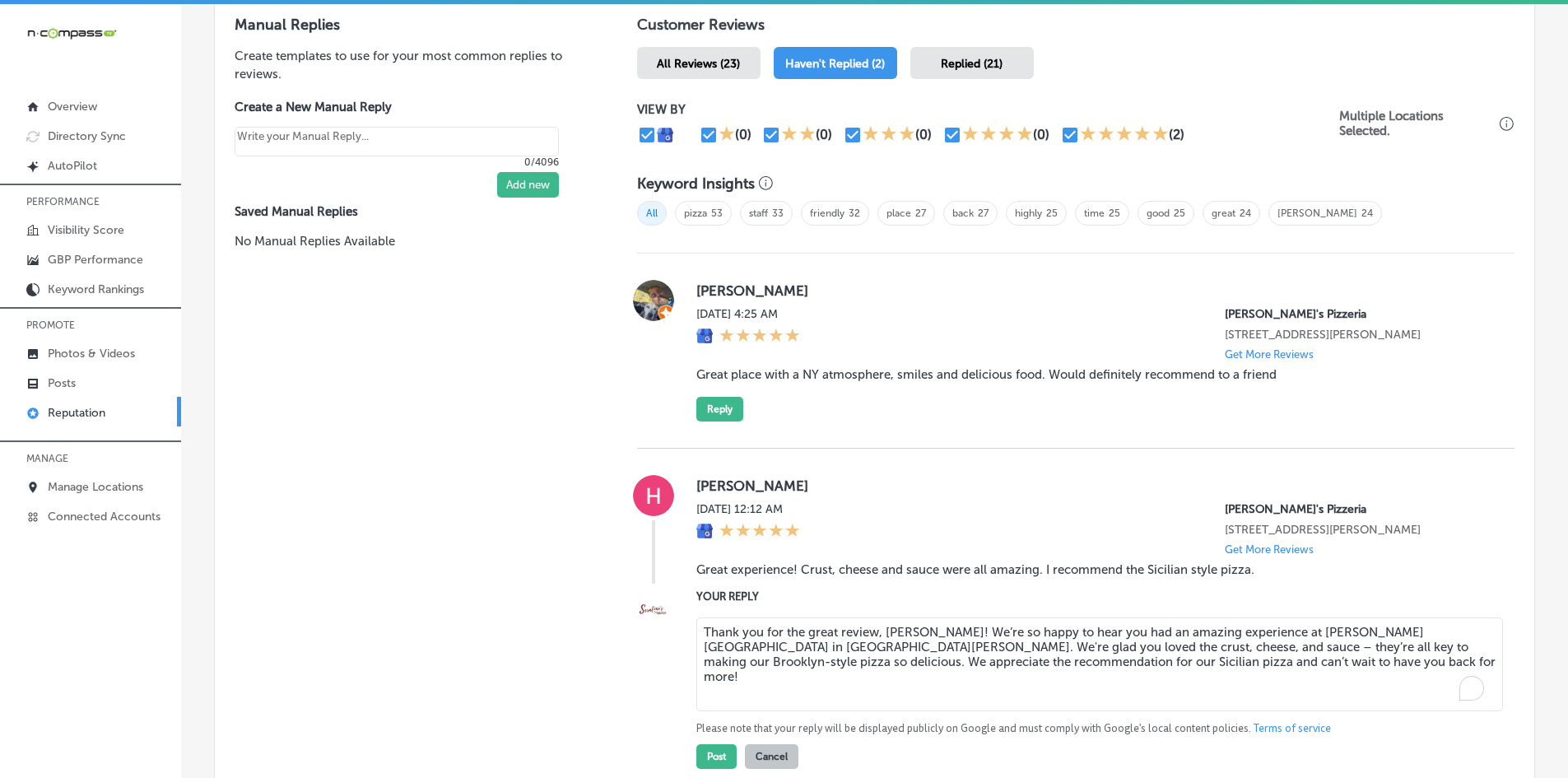
type textarea "x"
click at [784, 479] on textarea "Thank you for the great review, [PERSON_NAME]! We’re so happy to hear you had a…" at bounding box center [1099, 664] width 806 height 94
click at [835, 479] on textarea "Thank you for the great review, [PERSON_NAME]! We’re so happy to hear you had a…" at bounding box center [1099, 664] width 806 height 94
click at [817, 479] on textarea "Thank you for the great review, [PERSON_NAME]! We’re so happy to hear you had a…" at bounding box center [1099, 664] width 806 height 94
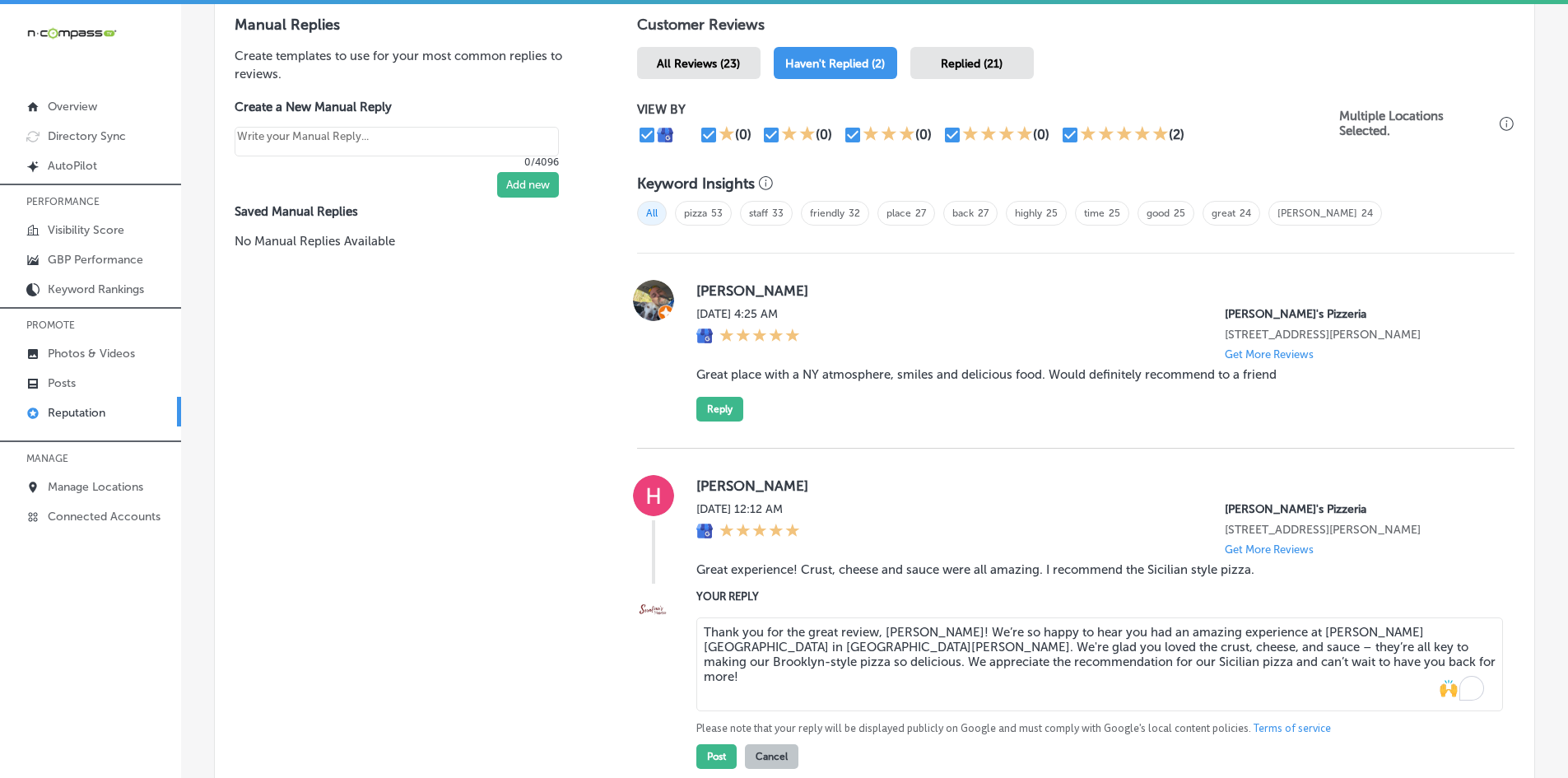
type textarea "Thank you for the great review, [PERSON_NAME]! We’re so happy to hear you had a…"
click at [781, 479] on textarea "Thank you for the great review, [PERSON_NAME]! We’re so happy to hear you had a…" at bounding box center [1099, 664] width 806 height 94
click at [747, 479] on textarea "Thank you for the great review, [PERSON_NAME]! We’re so happy to hear you had a…" at bounding box center [1099, 664] width 806 height 94
click at [1143, 479] on textarea "Thank you for the great review, [PERSON_NAME]! We’re so happy to hear you had a…" at bounding box center [1099, 664] width 806 height 94
click at [715, 479] on button "Post" at bounding box center [716, 756] width 40 height 25
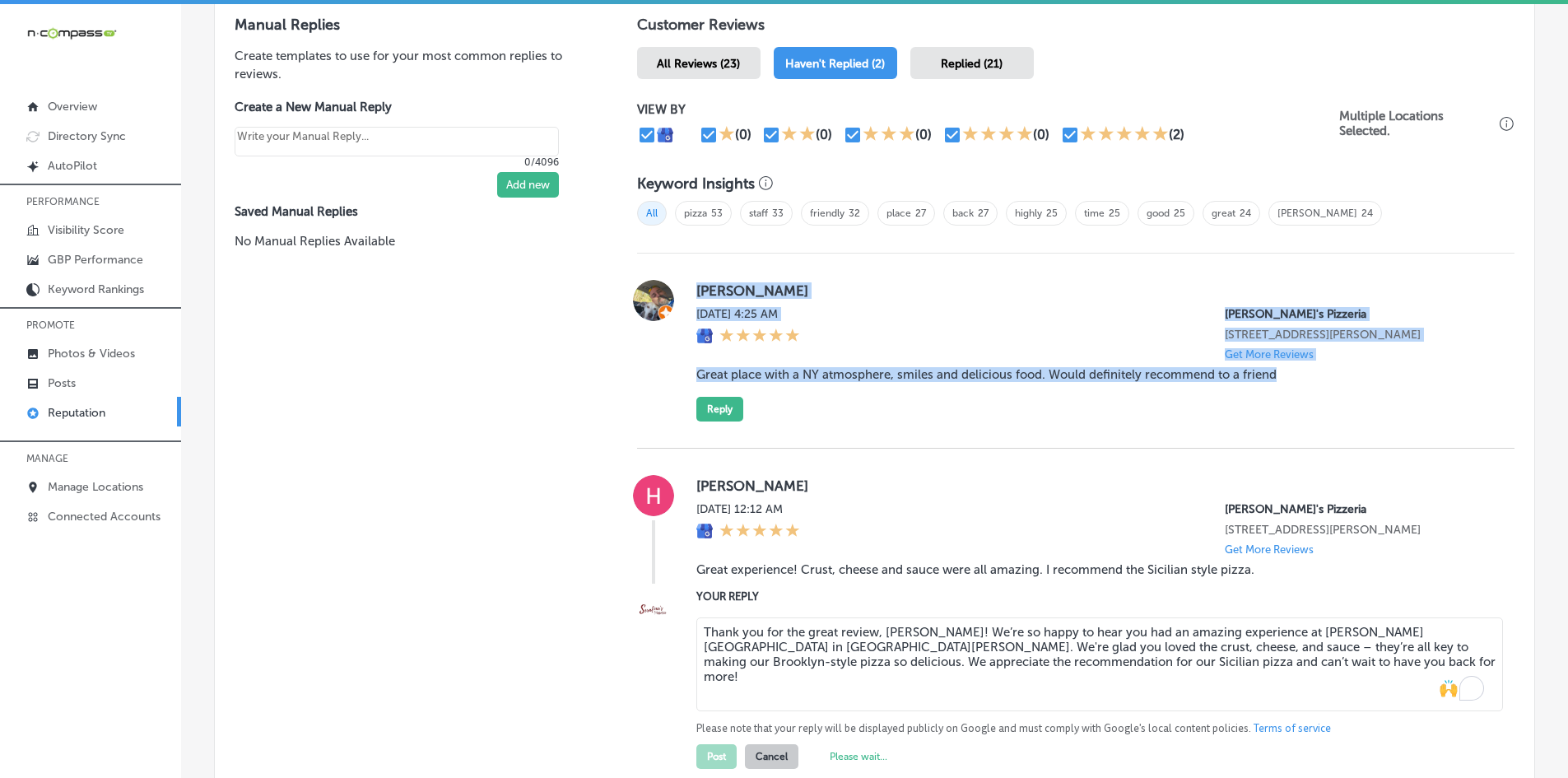
drag, startPoint x: 693, startPoint y: 291, endPoint x: 1299, endPoint y: 377, distance: 612.1
click at [1143, 377] on div "[PERSON_NAME][DATE] 4:25 AM [PERSON_NAME]'s Pizzeria [STREET_ADDRESS][PERSON_NA…" at bounding box center [1092, 350] width 792 height 141
type textarea "x"
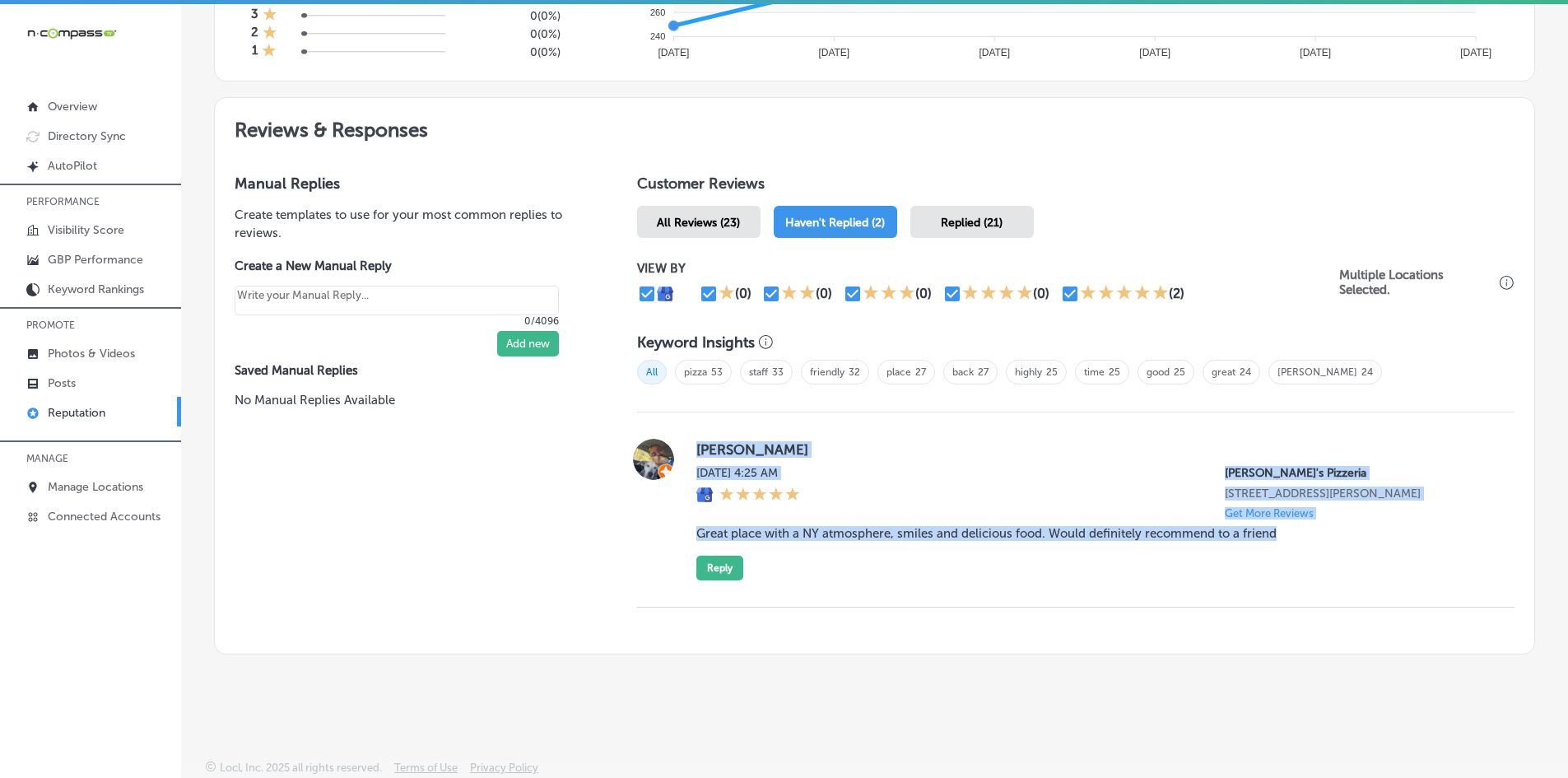
scroll to position [823, 0]
copy div "[PERSON_NAME][DATE] 4:25 AM [PERSON_NAME]'s Pizzeria [STREET_ADDRESS][PERSON_NA…"
click at [696, 479] on button "Reply" at bounding box center [719, 567] width 47 height 25
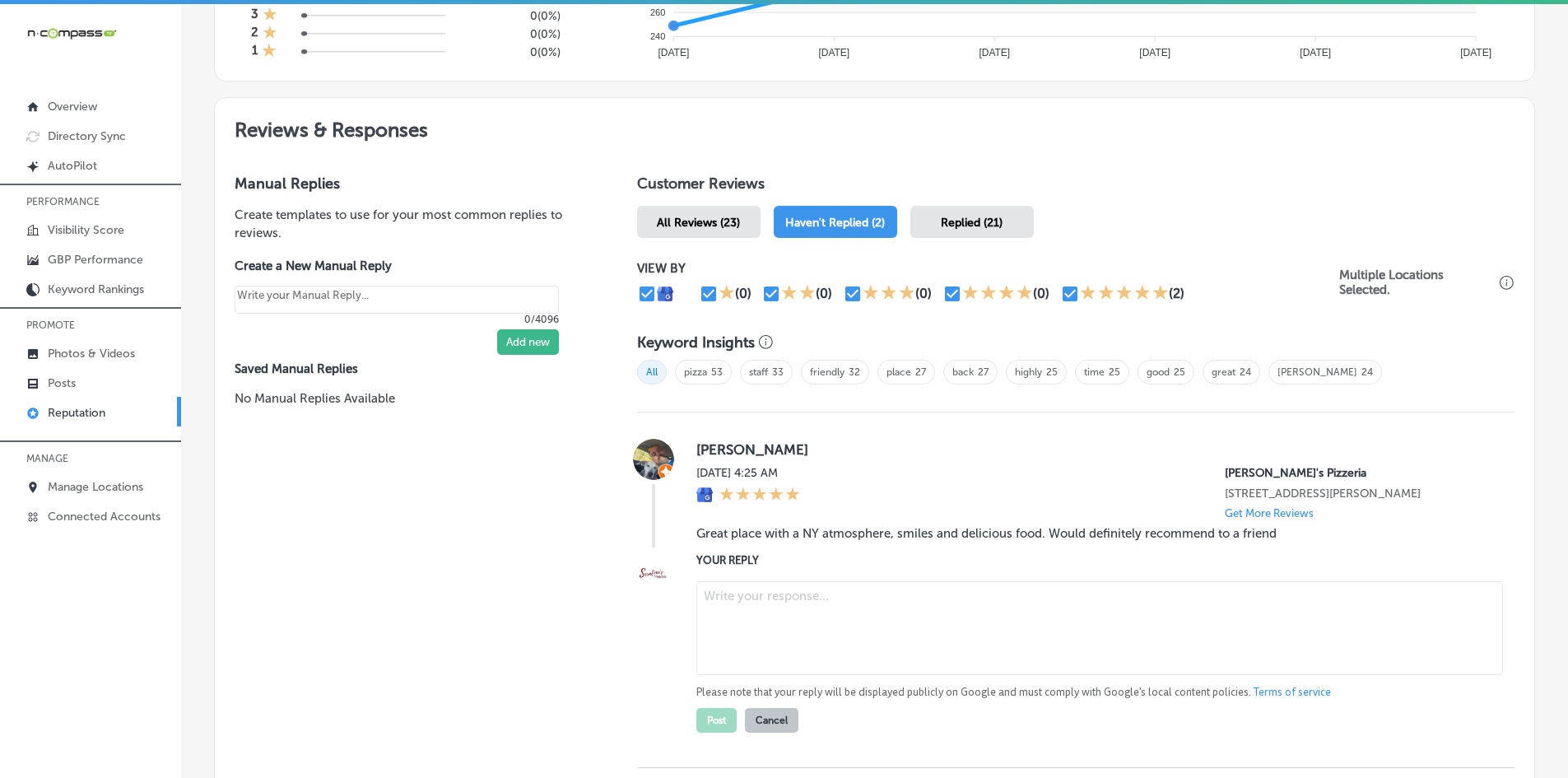
click at [713, 479] on textarea at bounding box center [1099, 628] width 806 height 94
paste textarea "Thank you for the fantastic review, [PERSON_NAME]! We're so glad you enjoyed th…"
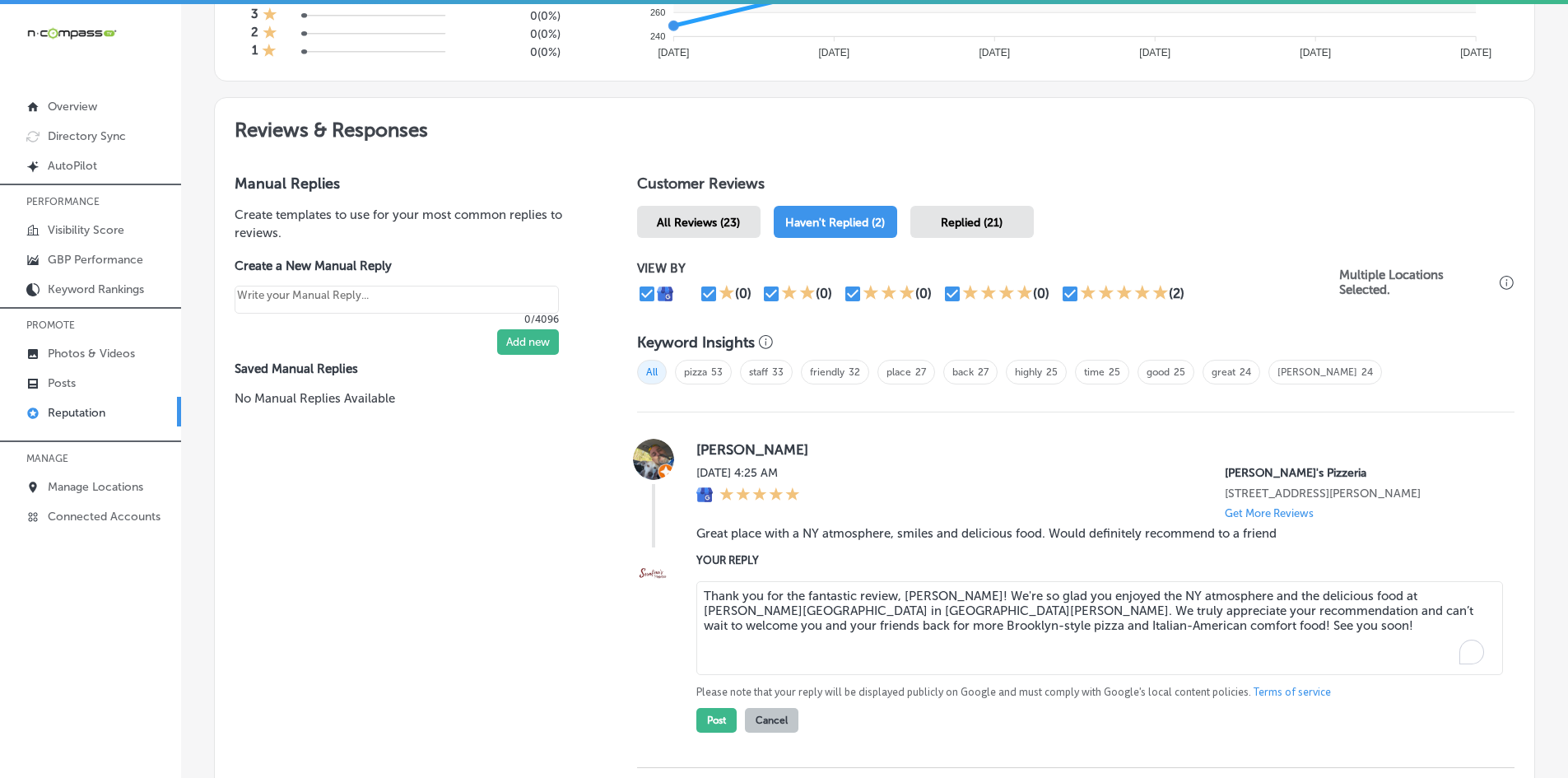
click at [761, 479] on textarea "Thank you for the fantastic review, [PERSON_NAME]! We're so glad you enjoyed th…" at bounding box center [1099, 628] width 806 height 94
click at [853, 479] on textarea "Thank you for the fantastic review, [PERSON_NAME]! We're so glad you enjoyed th…" at bounding box center [1099, 628] width 806 height 94
click at [839, 479] on textarea "Thank you for the fantastic review, [PERSON_NAME]! We're so glad you enjoyed th…" at bounding box center [1099, 628] width 806 height 94
click at [1097, 479] on textarea "Thank you for the fantastic review, [PERSON_NAME]! We're so glad you enjoyed th…" at bounding box center [1099, 628] width 806 height 94
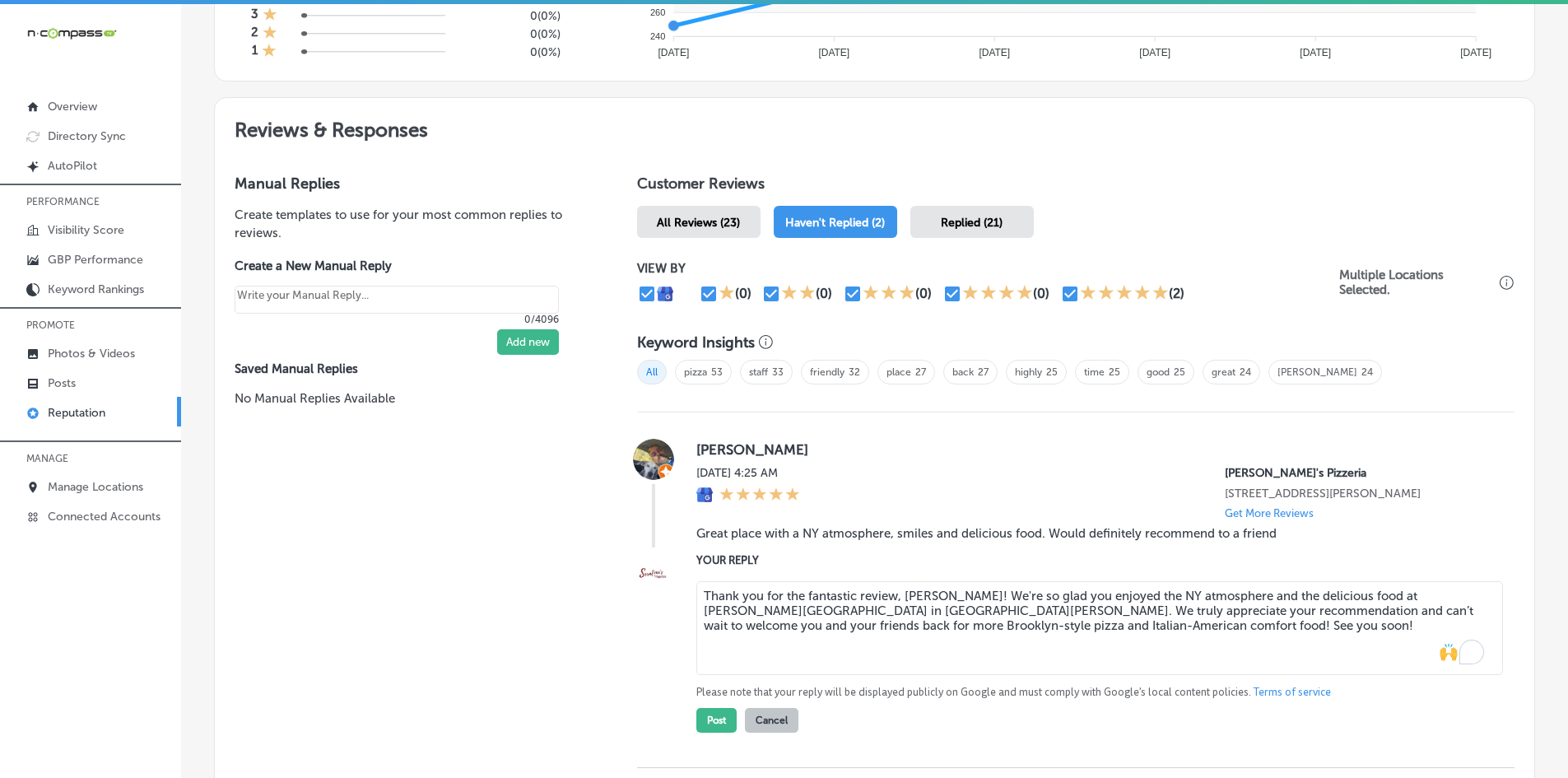
drag, startPoint x: 885, startPoint y: 590, endPoint x: 664, endPoint y: 554, distance: 223.9
click at [664, 479] on div "YOUR REPLY Thank you for the fantastic review, [PERSON_NAME]! We're so glad you…" at bounding box center [1075, 642] width 877 height 182
click at [918, 479] on textarea "Thank you for the fantastic review, [PERSON_NAME]! We're so glad you enjoyed th…" at bounding box center [1099, 628] width 806 height 94
drag, startPoint x: 1047, startPoint y: 621, endPoint x: 629, endPoint y: 564, distance: 421.9
click at [637, 479] on div "YOUR REPLY Thank you for the fantastic review, [PERSON_NAME]! We're so glad you…" at bounding box center [1075, 642] width 877 height 182
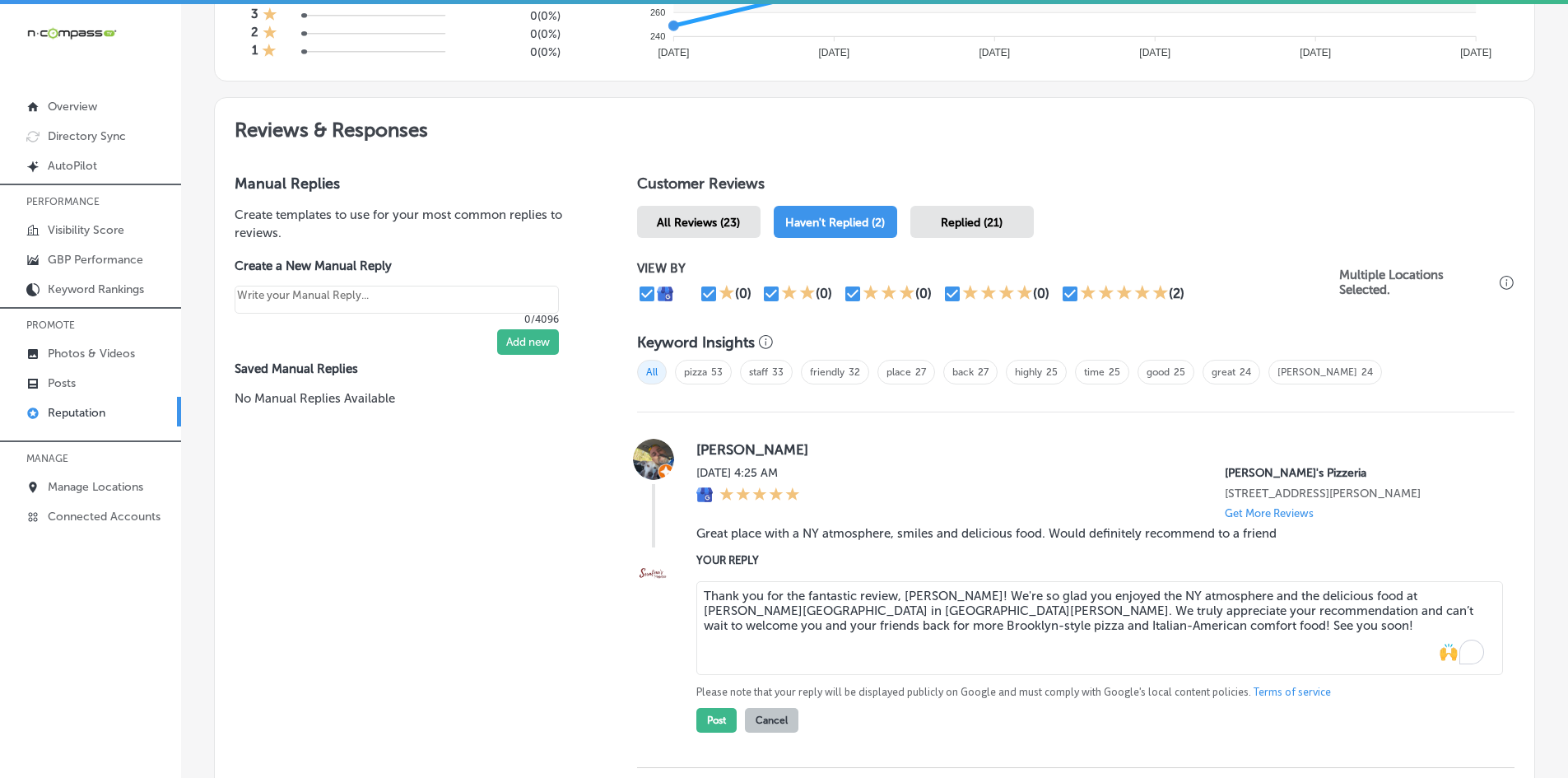
click at [826, 479] on textarea "Thank you for the fantastic review, [PERSON_NAME]! We're so glad you enjoyed th…" at bounding box center [1099, 628] width 806 height 94
drag, startPoint x: 1088, startPoint y: 629, endPoint x: 652, endPoint y: 571, distance: 439.8
click at [652, 479] on div "YOUR REPLY Thank you for the fantastic review, [PERSON_NAME]! We're so glad you…" at bounding box center [1075, 642] width 877 height 182
click at [775, 479] on textarea "Thank you for the fantastic review, [PERSON_NAME]! We're so glad you enjoyed th…" at bounding box center [1099, 628] width 806 height 94
click at [824, 479] on textarea "Thank you for the fantastic review, [PERSON_NAME]! We're so glad you enjoyed th…" at bounding box center [1099, 628] width 806 height 94
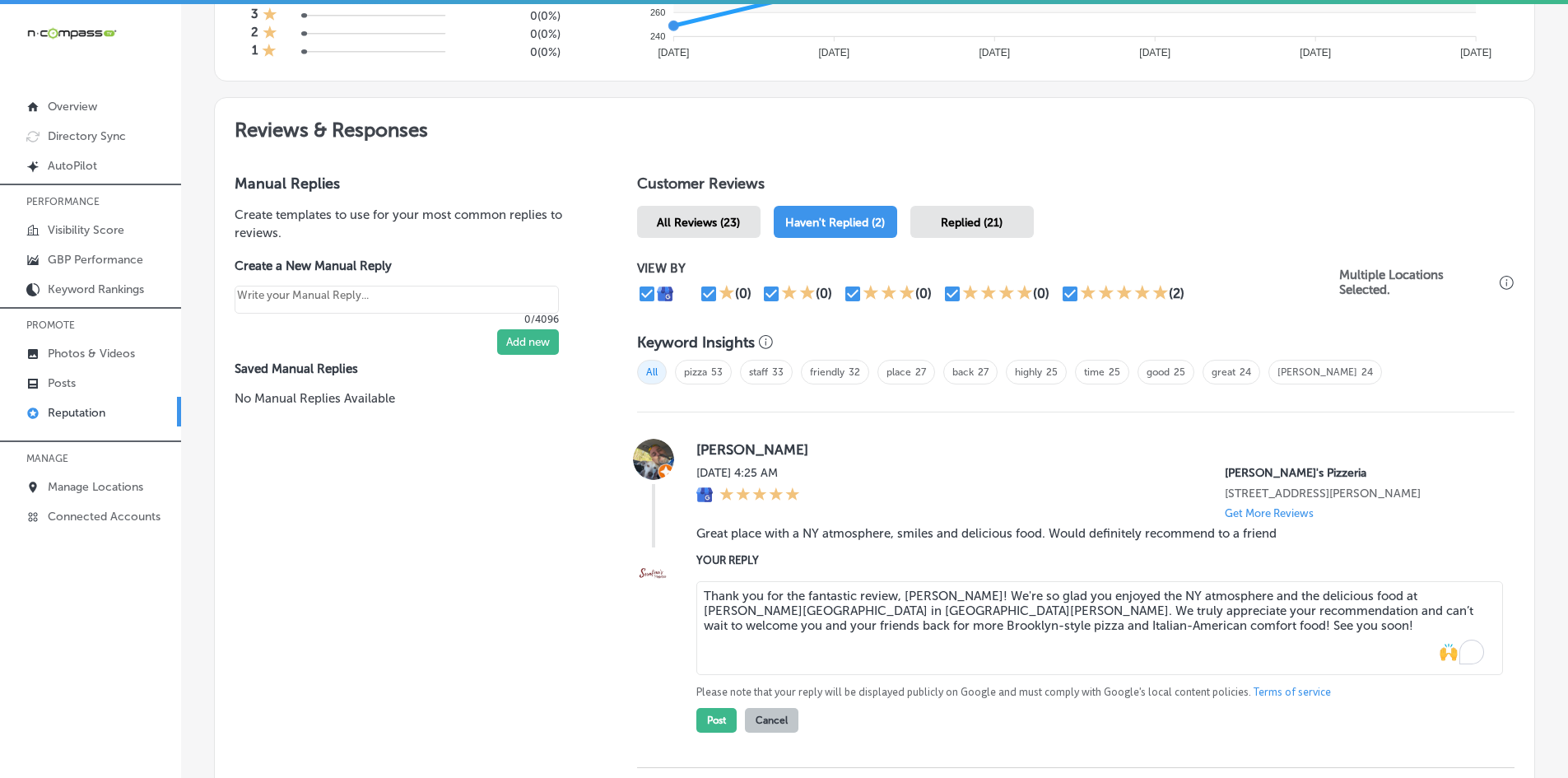
click at [824, 479] on textarea "Thank you for the fantastic review, [PERSON_NAME]! We're so glad you enjoyed th…" at bounding box center [1099, 628] width 806 height 94
type textarea "Thank you for the review, [PERSON_NAME]! We're so glad you enjoyed the NY atmos…"
click at [701, 479] on button "Post" at bounding box center [716, 720] width 40 height 25
click at [543, 479] on div "Manual Replies Create templates to use for your most common replies to reviews.…" at bounding box center [410, 484] width 389 height 659
type textarea "x"
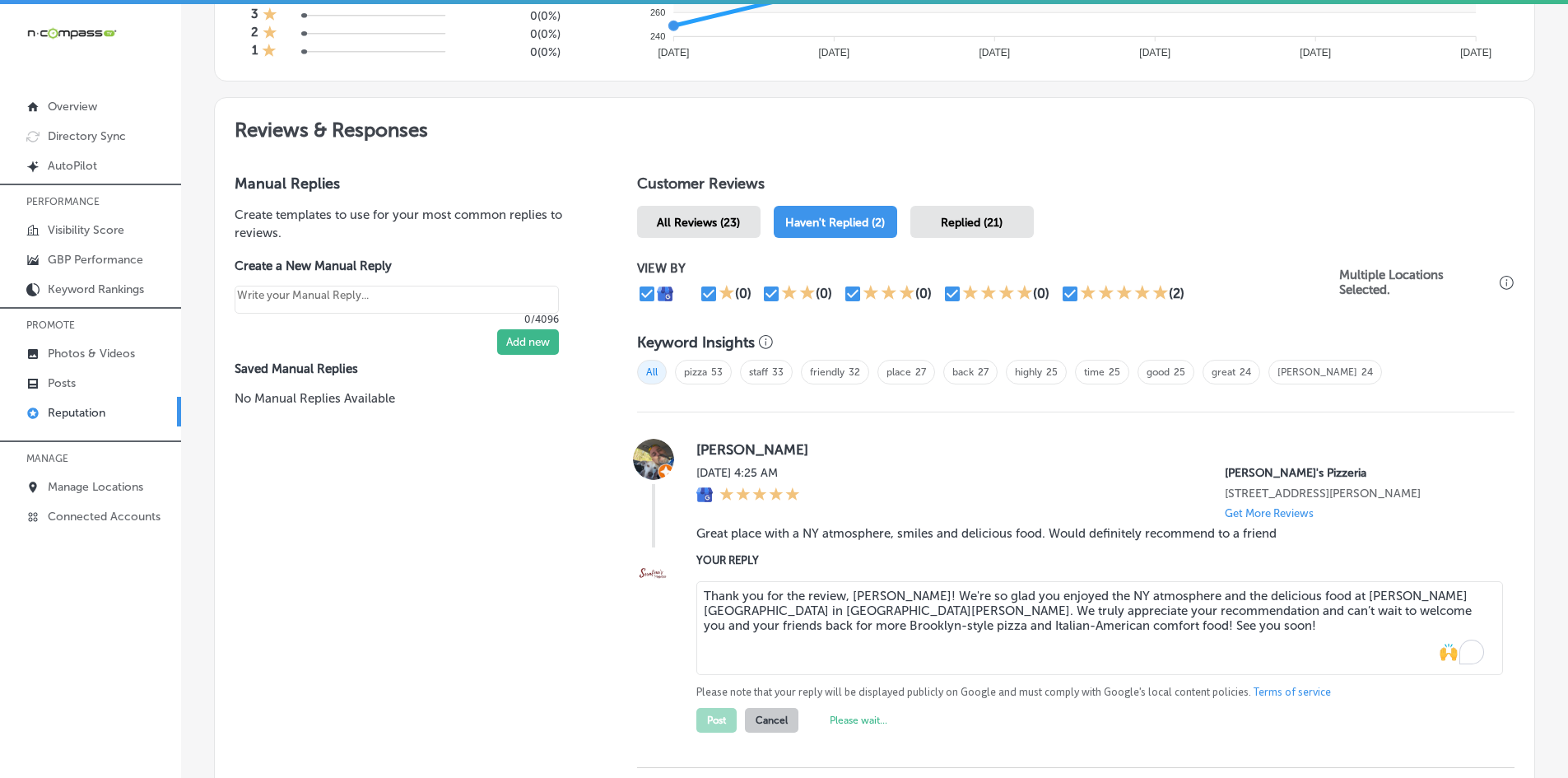
scroll to position [628, 0]
